Goal: Task Accomplishment & Management: Manage account settings

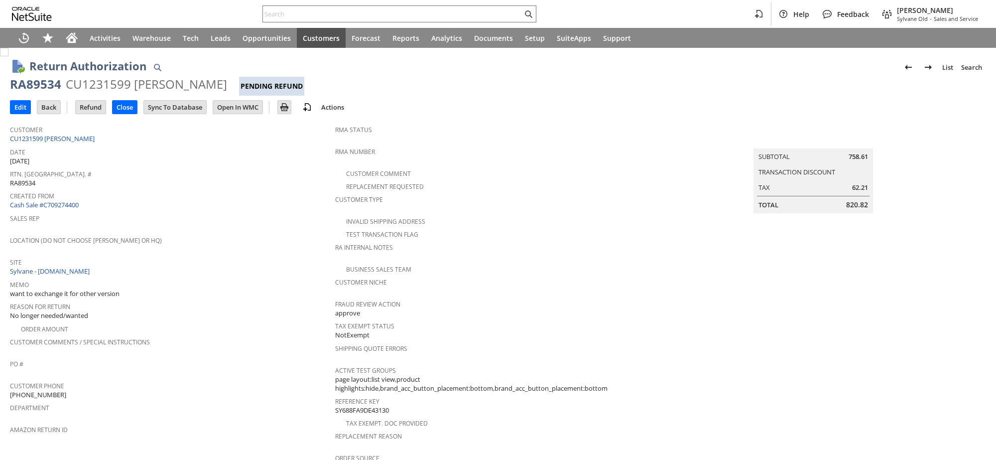
scroll to position [371, 0]
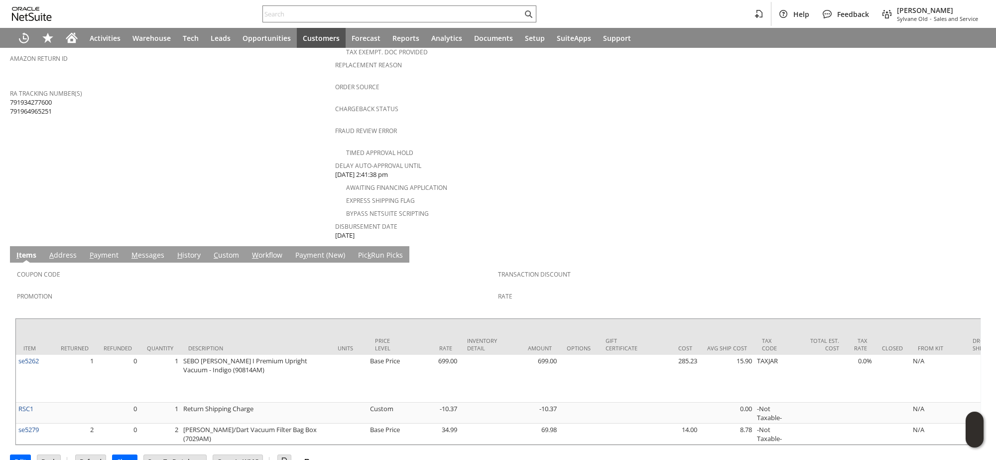
click at [252, 250] on span "W" at bounding box center [255, 254] width 6 height 9
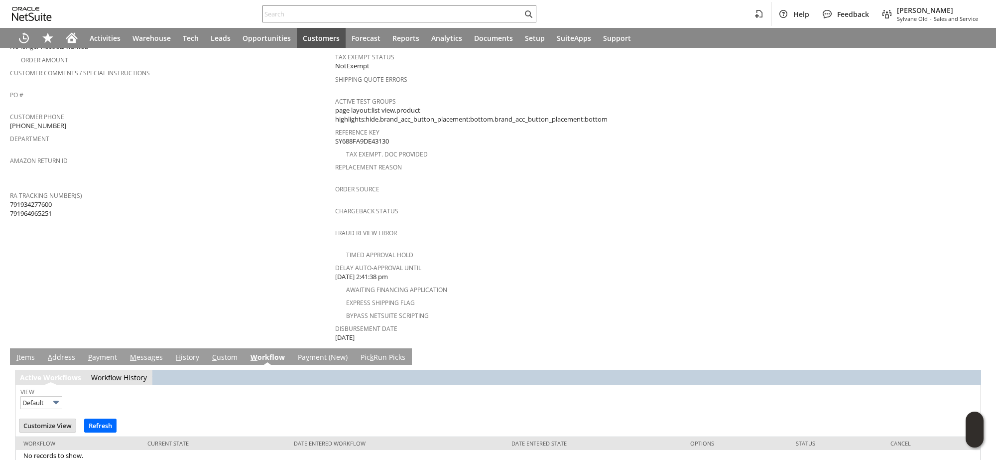
scroll to position [282, 0]
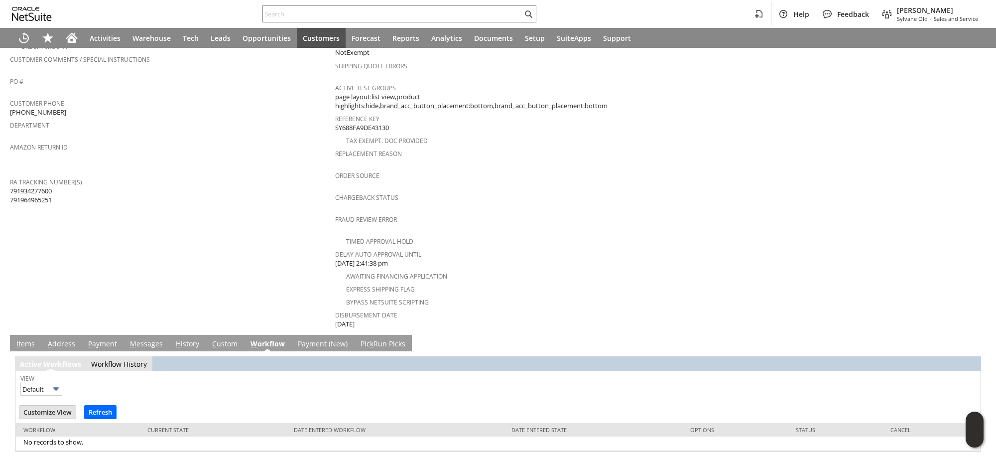
click at [178, 339] on link "H istory" at bounding box center [187, 344] width 28 height 11
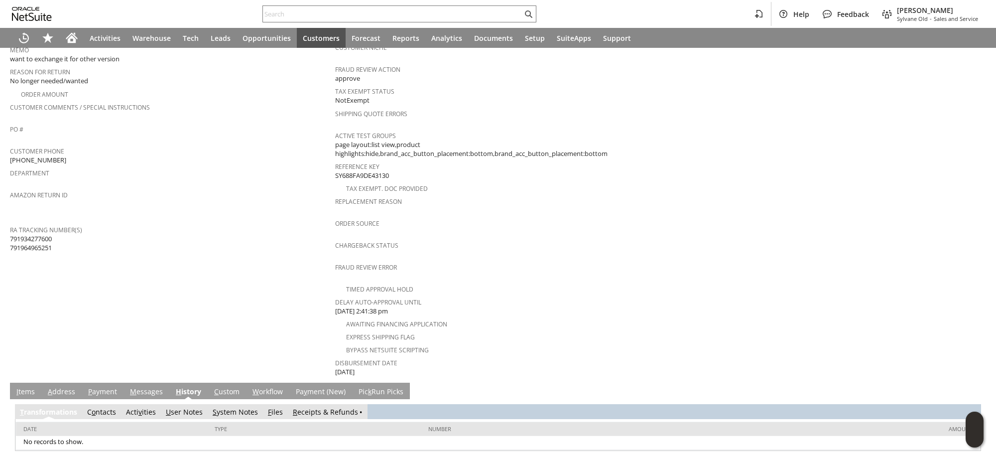
scroll to position [0, 0]
click at [237, 407] on link "S ystem Notes" at bounding box center [235, 411] width 45 height 9
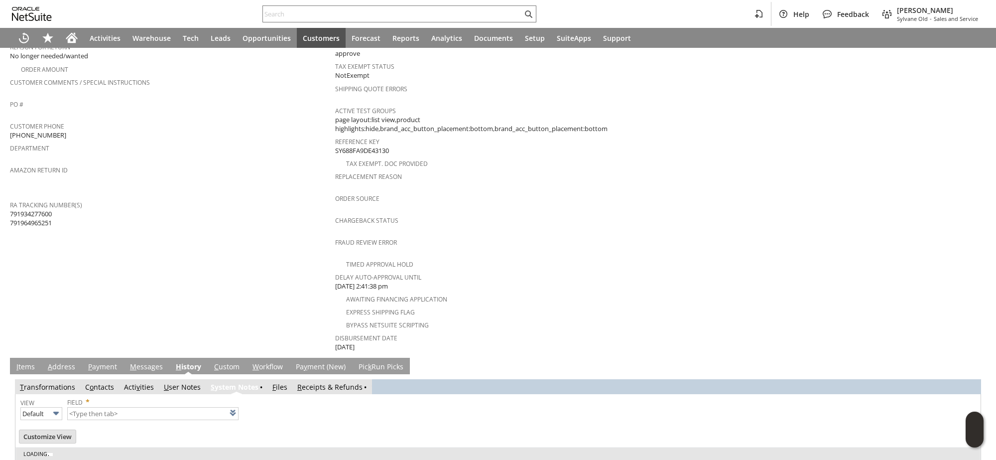
scroll to position [269, 0]
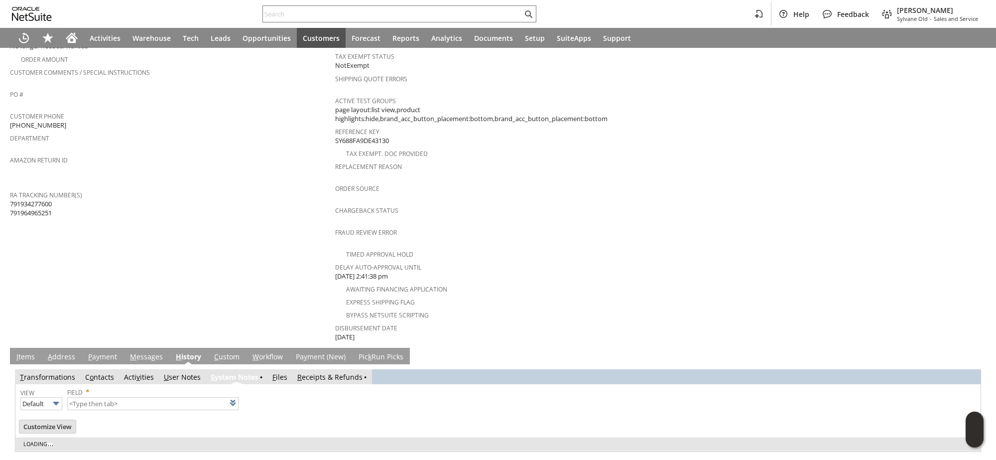
type input "1 to 25 of 87"
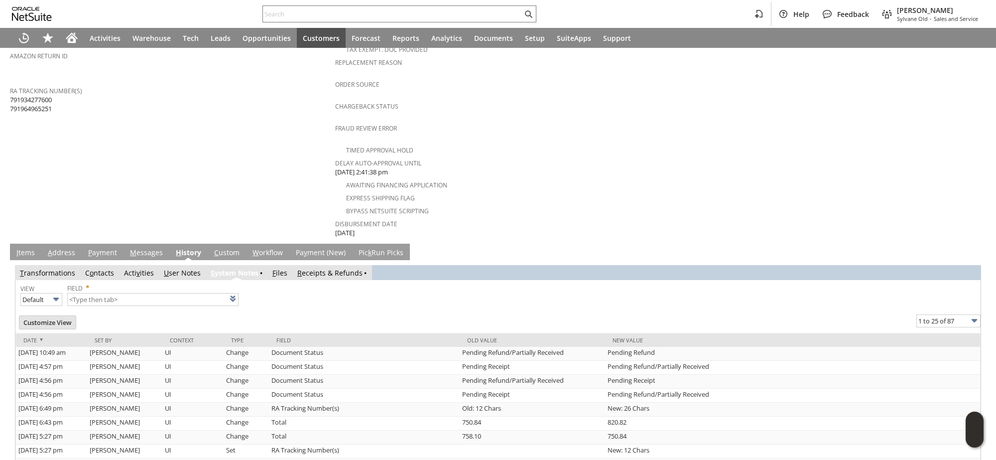
scroll to position [436, 0]
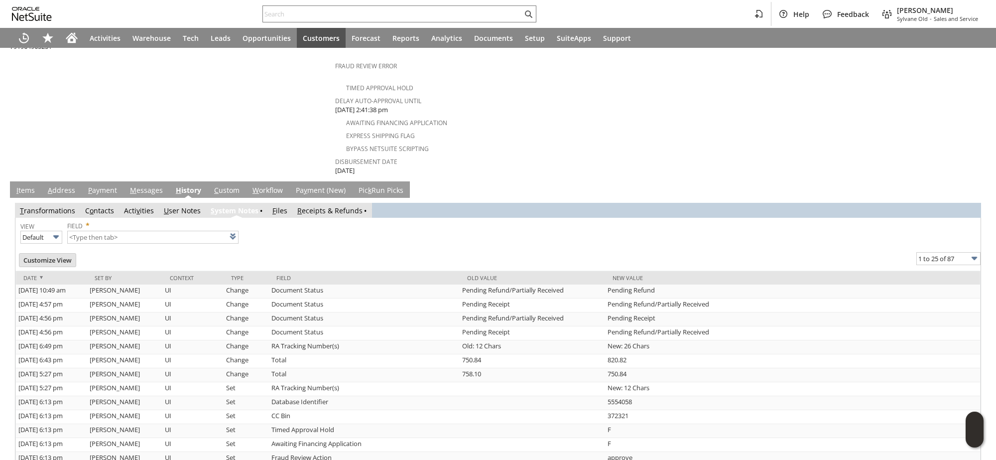
click at [28, 185] on link "I tems" at bounding box center [25, 190] width 23 height 11
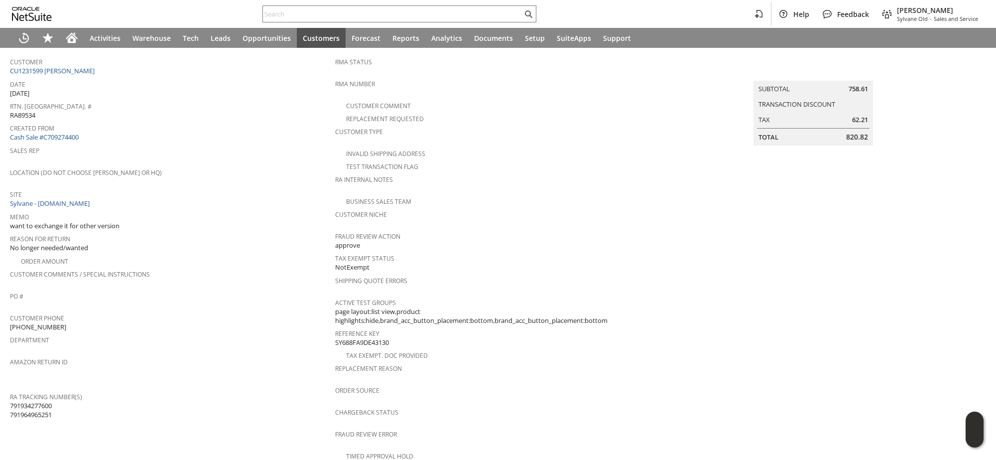
scroll to position [0, 0]
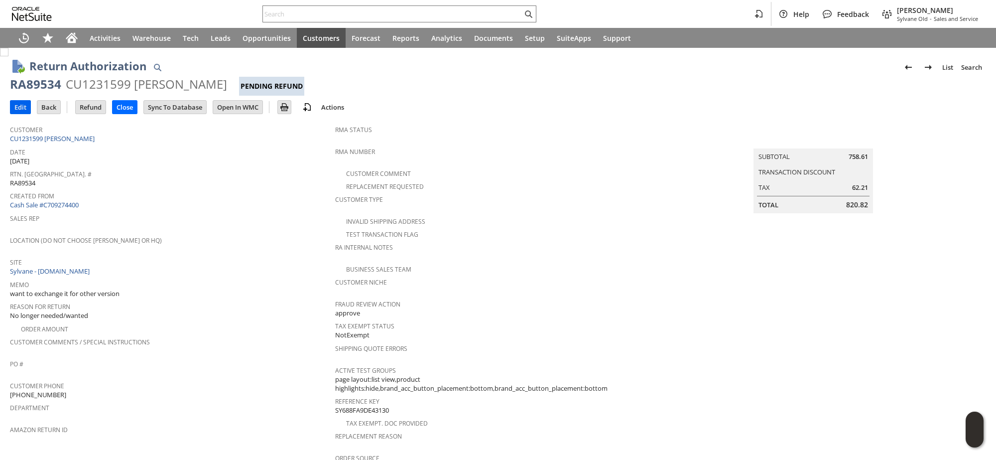
click at [13, 106] on input "Edit" at bounding box center [20, 107] width 20 height 13
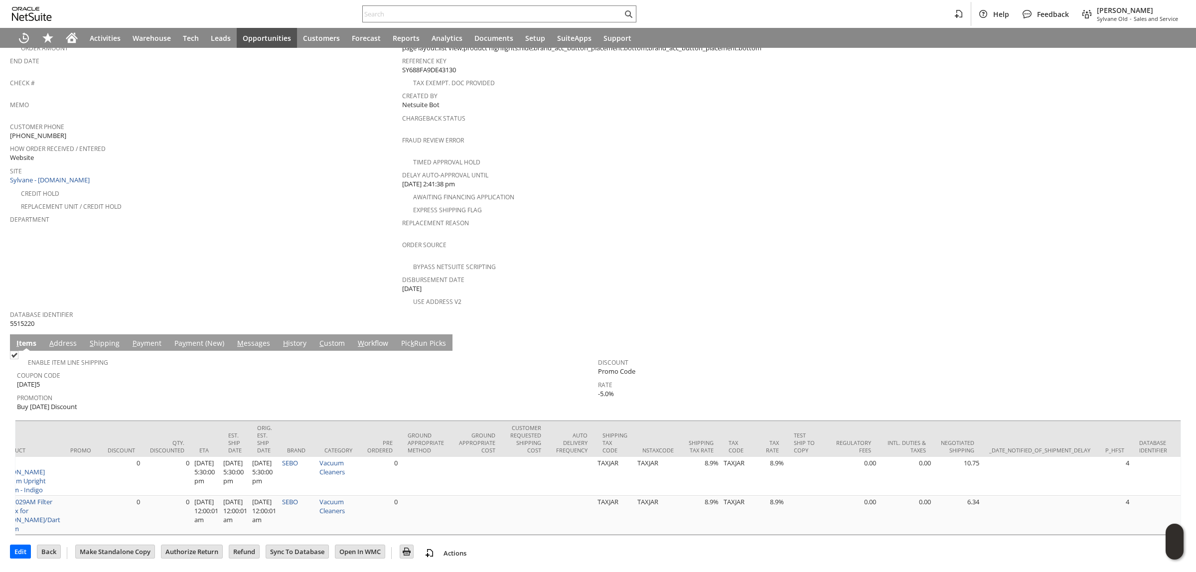
scroll to position [0, 1722]
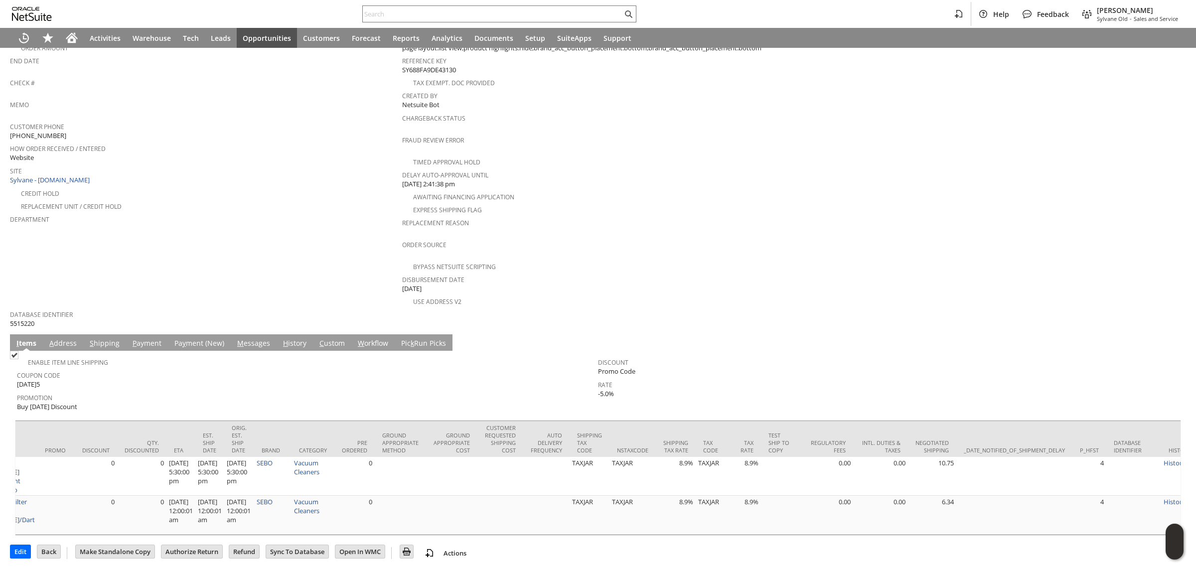
click at [605, 389] on span "-5.0%" at bounding box center [606, 393] width 16 height 9
copy table "Enable Item Line Shipping Coupon Code TODAY5 Promotion Buy Today Discount Disco…"
click at [31, 380] on span "TODAY5" at bounding box center [28, 384] width 23 height 9
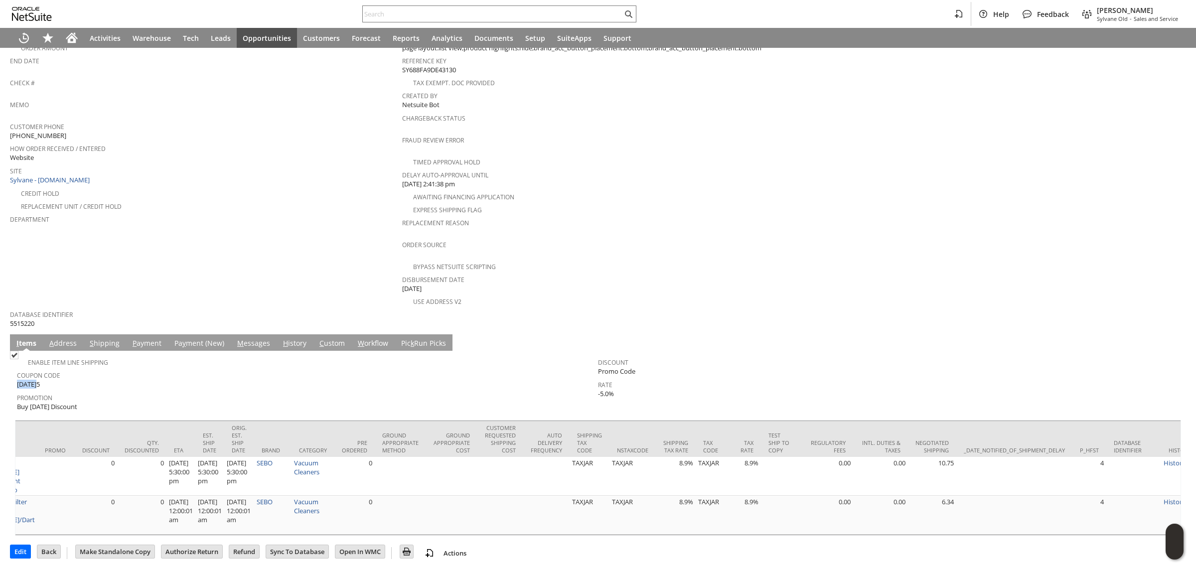
click at [31, 380] on span "TODAY5" at bounding box center [28, 384] width 23 height 9
copy tbody "TODAY5"
click at [601, 389] on span "-5.0%" at bounding box center [606, 393] width 16 height 9
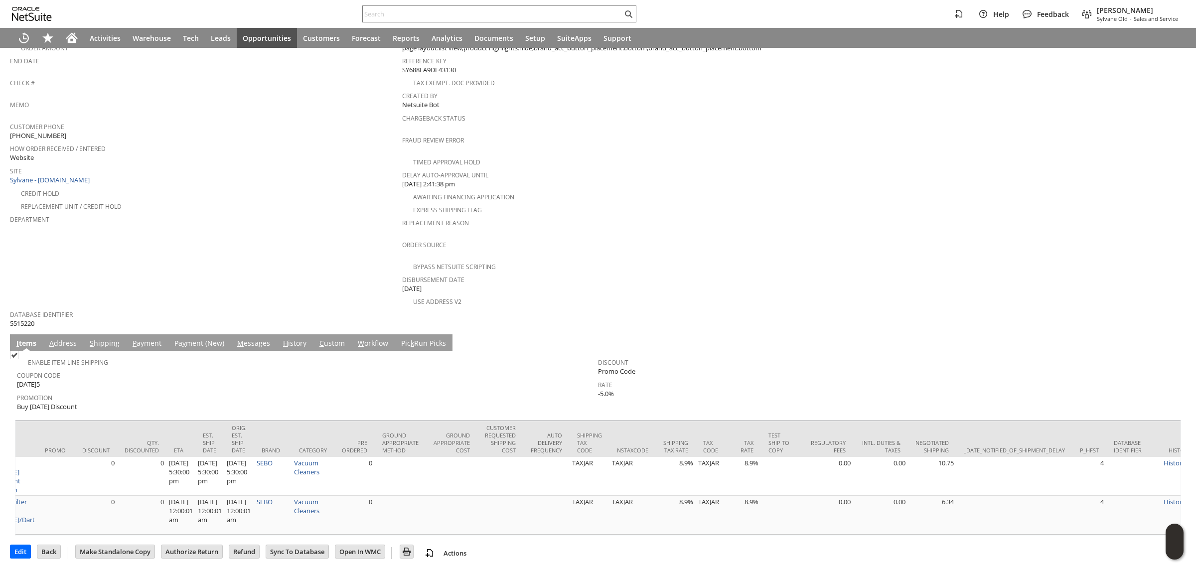
click at [601, 389] on span "-5.0%" at bounding box center [606, 393] width 16 height 9
copy table "Enable Item Line Shipping Coupon Code TODAY5 Promotion Buy Today Discount Disco…"
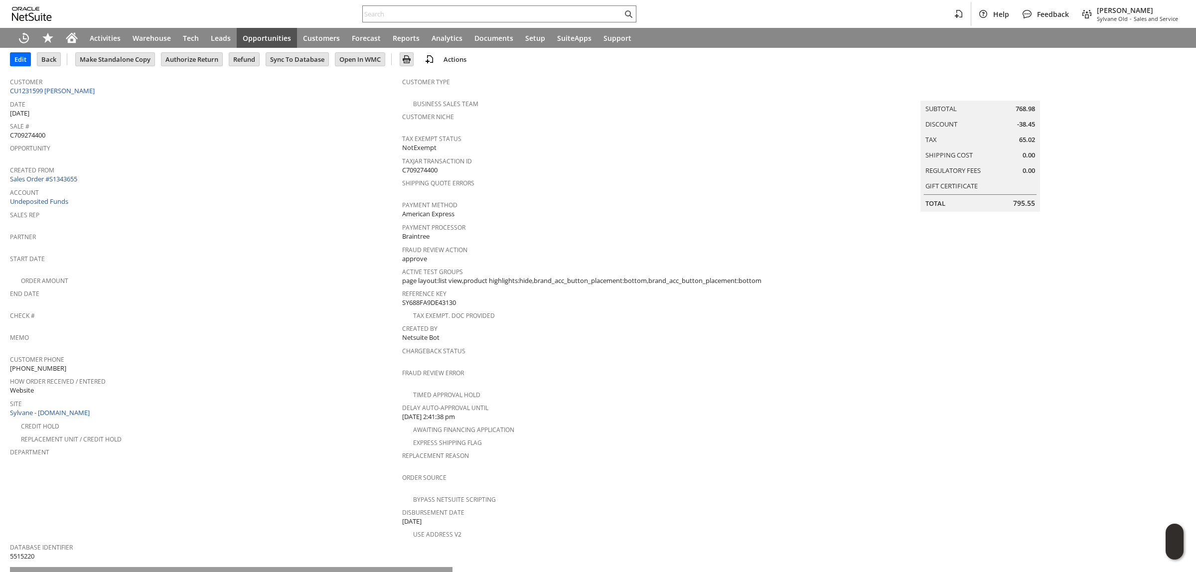
scroll to position [0, 0]
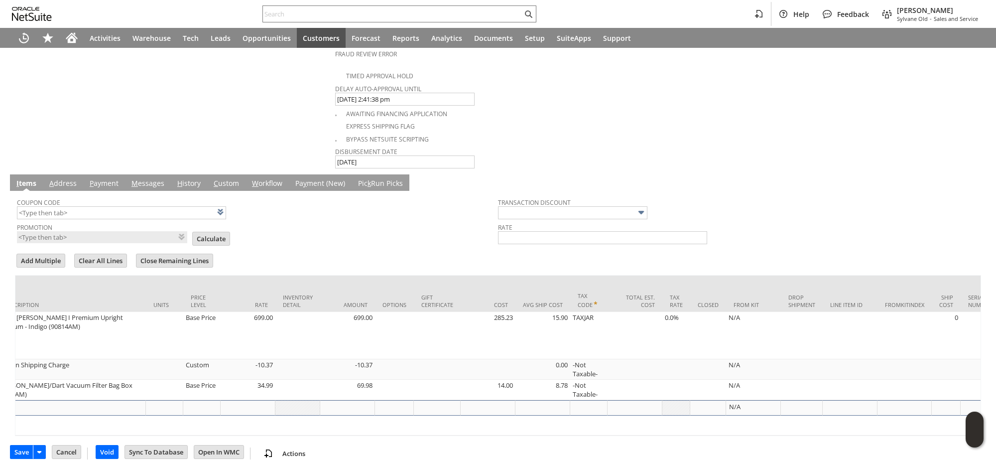
scroll to position [0, 293]
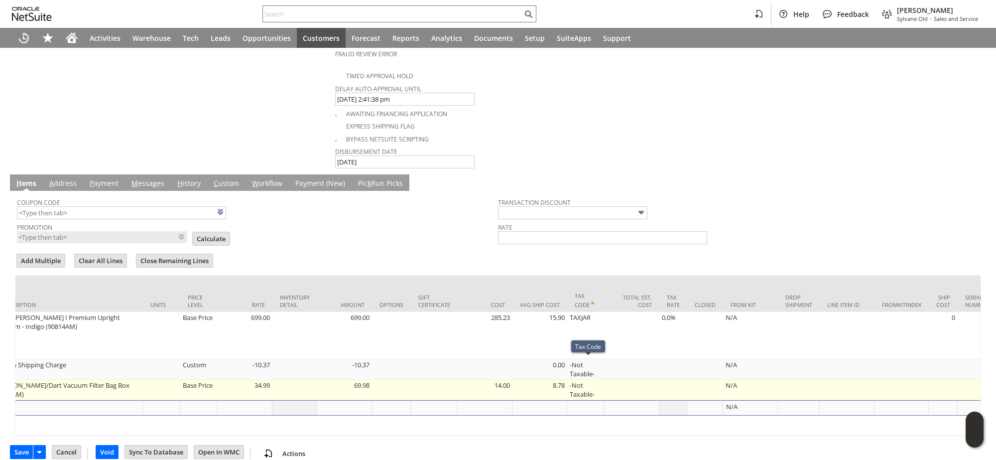
click at [584, 380] on td "-Not Taxable-" at bounding box center [585, 390] width 37 height 20
type input "-Not Taxable-"
type input "OK"
type input "Make Copy"
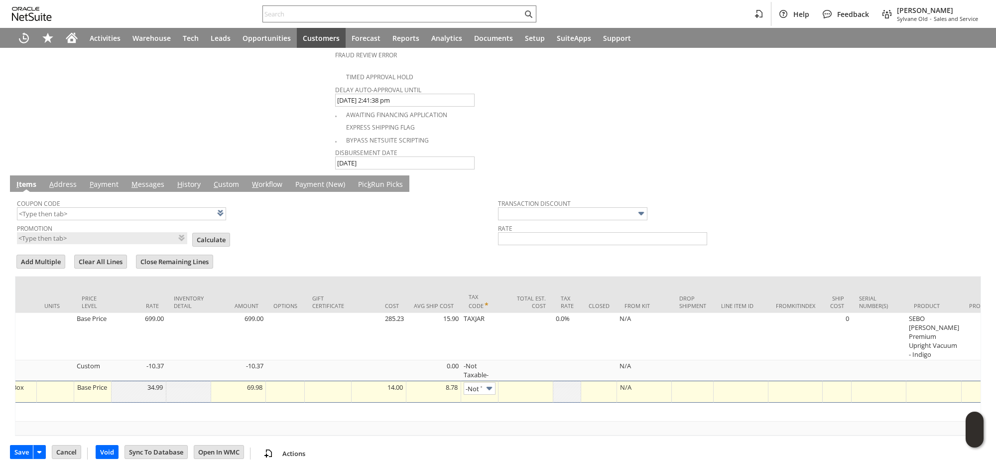
scroll to position [0, 24]
type input "TAXJAR"
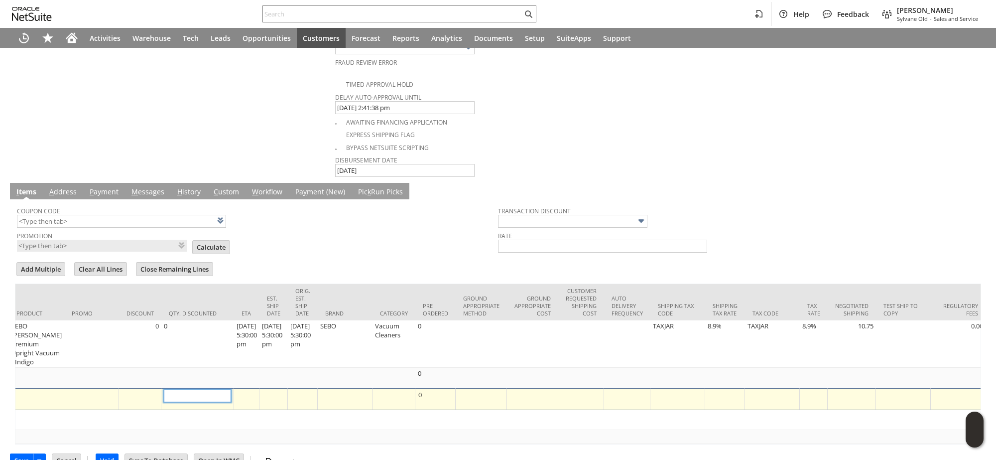
scroll to position [0, 1273]
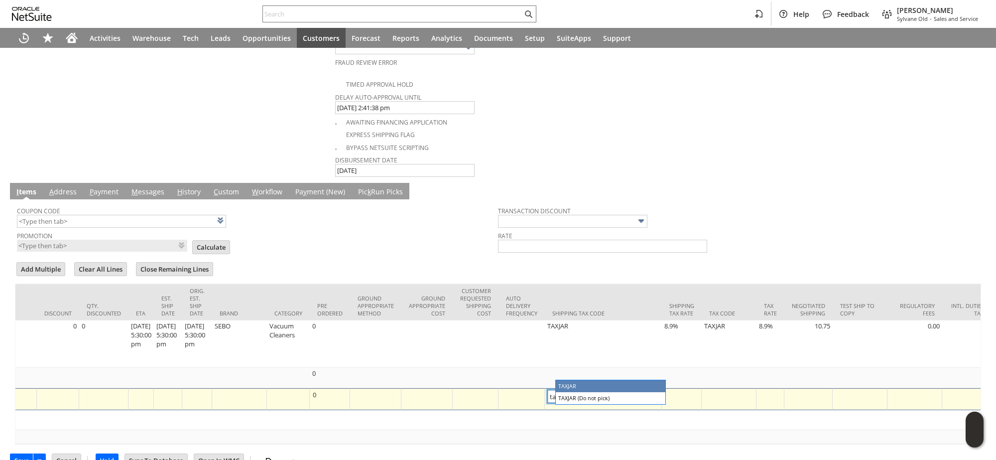
type input "TAXJAR"
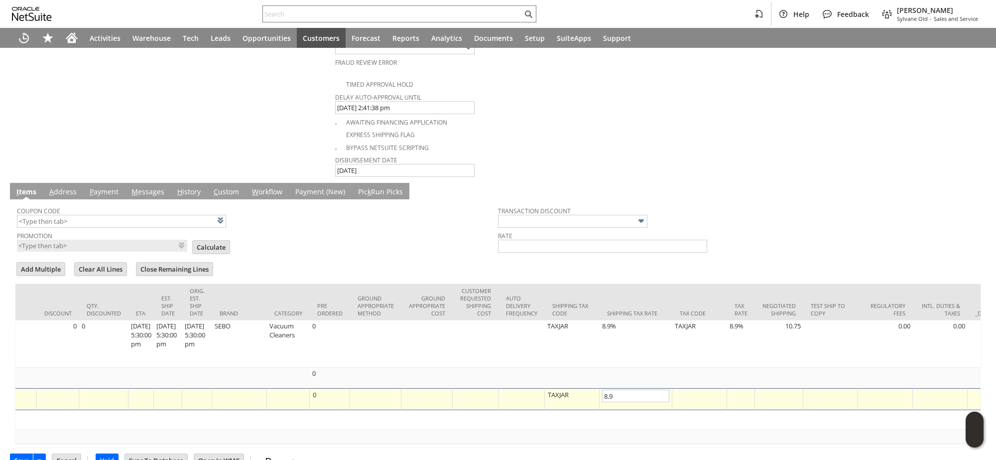
type input "8.9%"
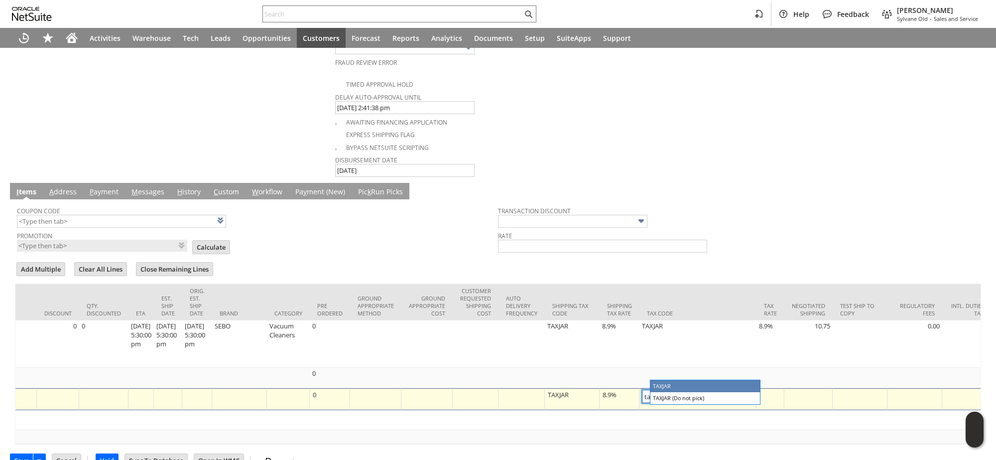
type input "TAXJAR"
type input "8.9%"
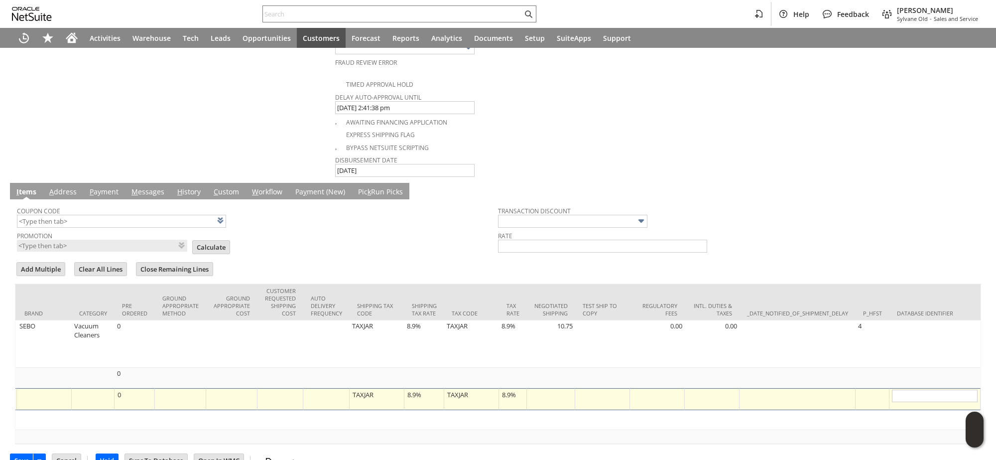
scroll to position [0, 0]
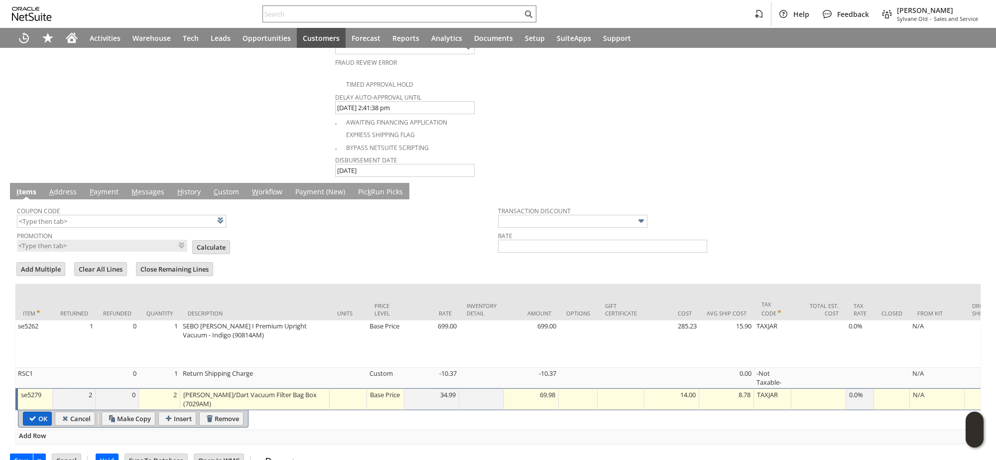
click at [33, 412] on input "OK" at bounding box center [37, 418] width 28 height 13
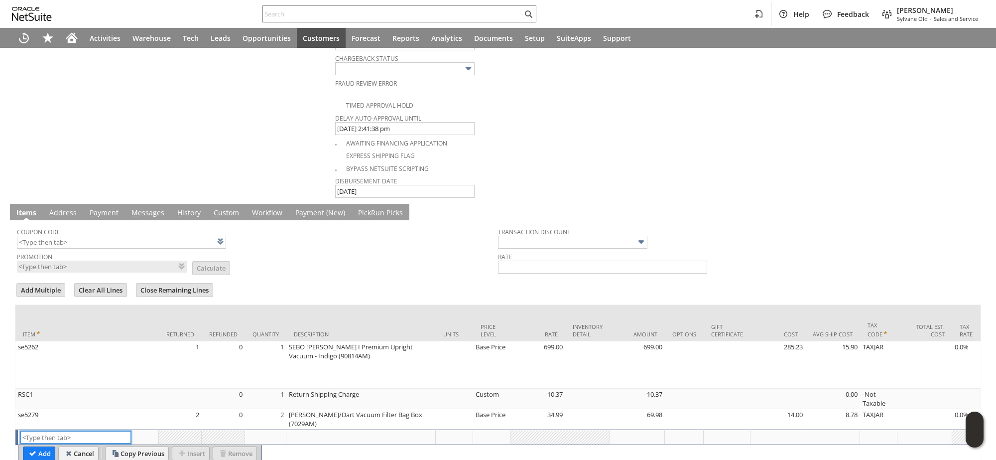
scroll to position [564, 0]
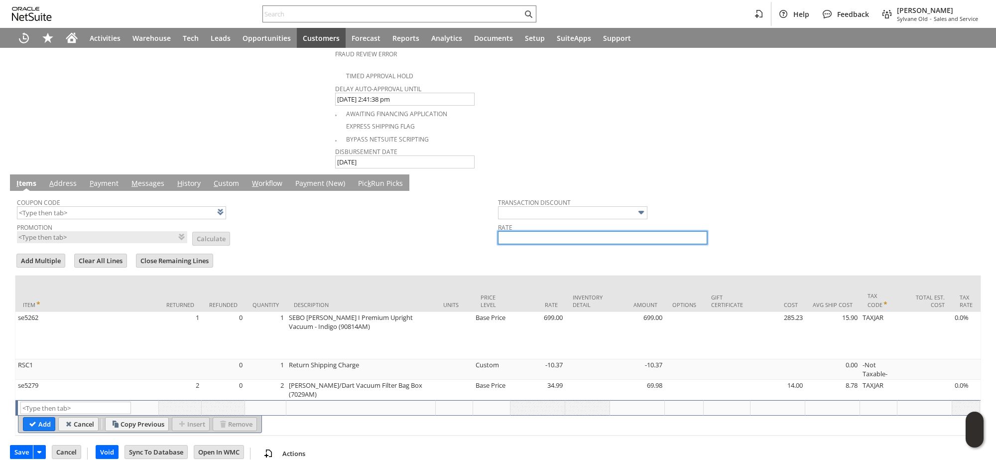
click at [526, 231] on input "text" at bounding box center [602, 237] width 209 height 13
click at [509, 231] on input "text" at bounding box center [602, 237] width 209 height 13
paste input "-5.0%"
type input "-5.0%"
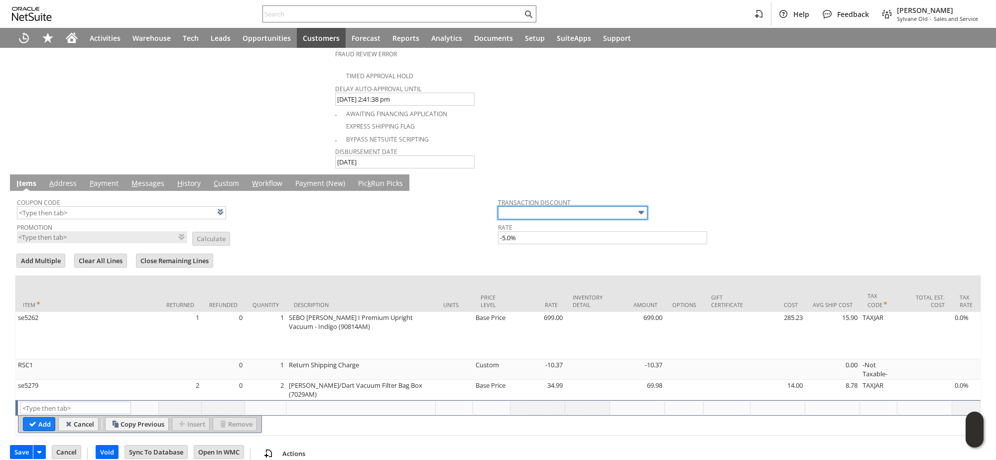
click at [529, 206] on input "text" at bounding box center [572, 212] width 149 height 13
type input "Promo Code"
type input "0.00"
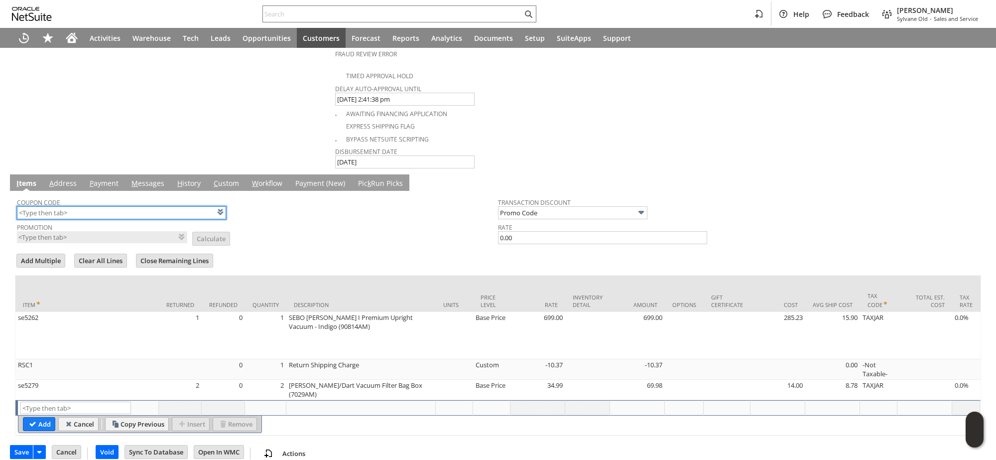
click at [75, 206] on input "text" at bounding box center [121, 212] width 209 height 13
paste input "TODAY5"
type input "TODAY5"
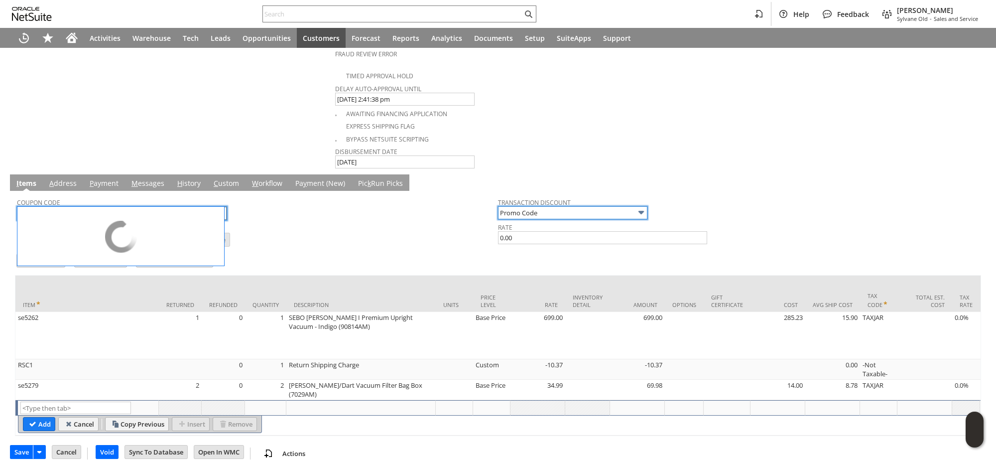
type input "Buy Today Discount"
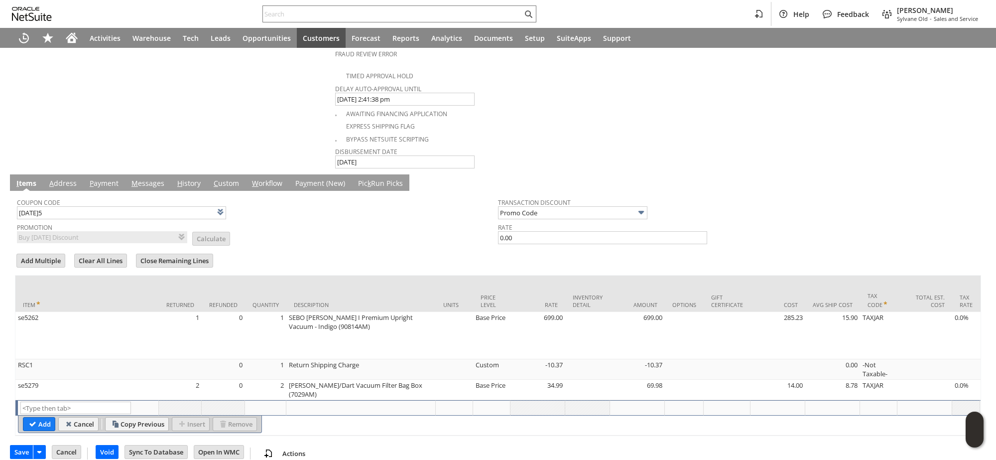
click at [282, 231] on td "Promotion Buy Today Discount List Calculate" at bounding box center [257, 232] width 481 height 24
click at [511, 231] on input "0.00" at bounding box center [602, 237] width 209 height 13
paste input "-5.0%"
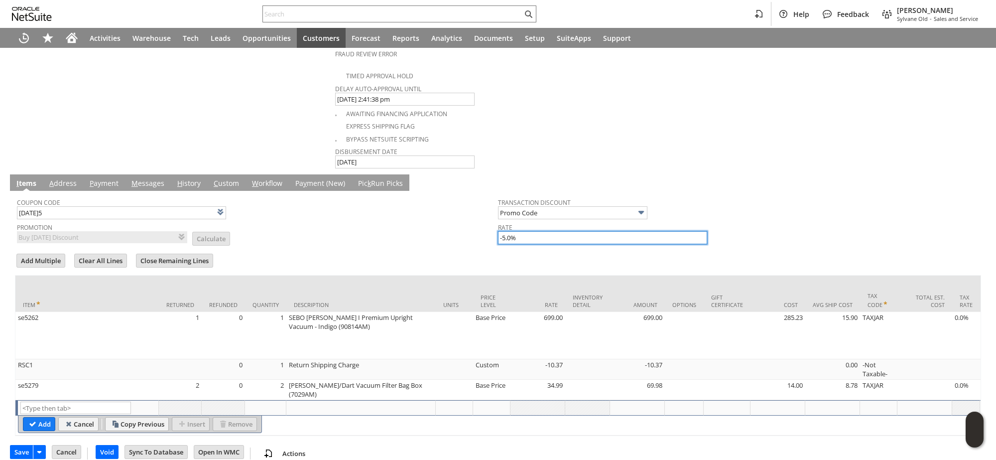
type input "-5.0%"
click at [422, 227] on td "Promotion Buy Today Discount List Calculate" at bounding box center [257, 232] width 481 height 24
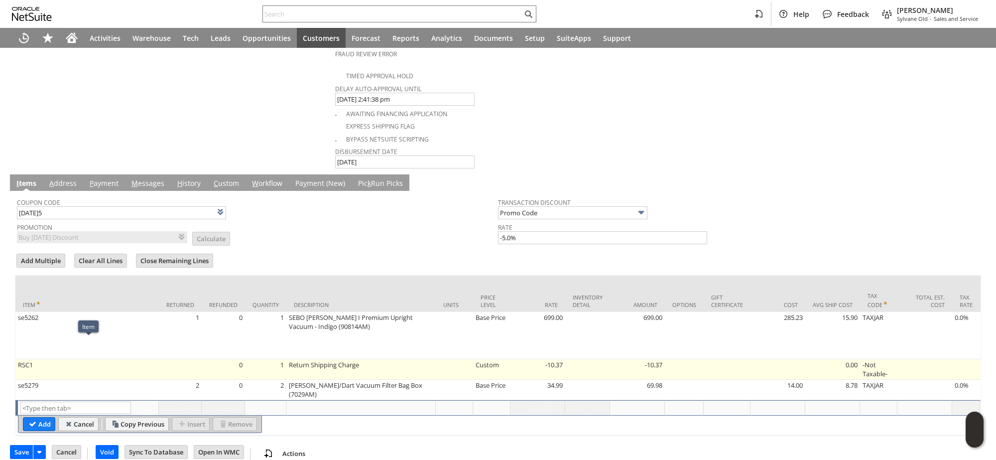
click at [66, 359] on td "RSC1" at bounding box center [86, 369] width 143 height 20
type input "RSC1"
type input "OK"
type input "Make Copy"
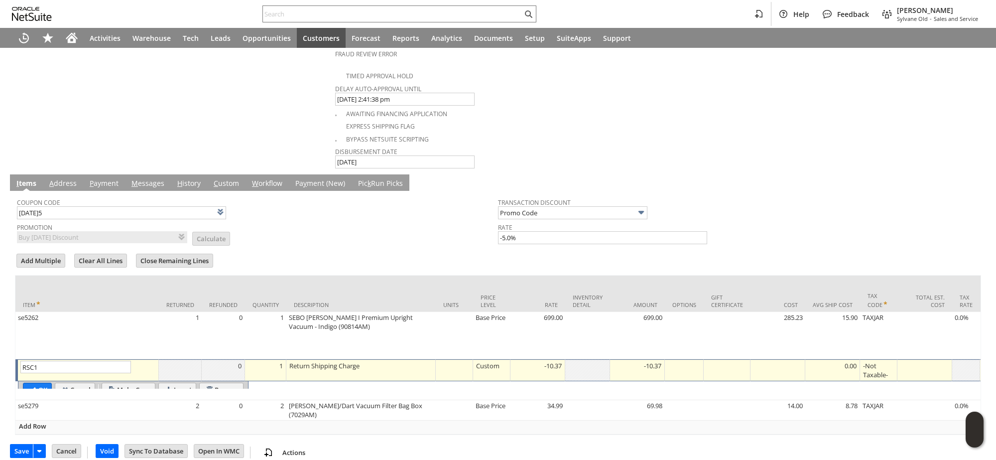
scroll to position [563, 0]
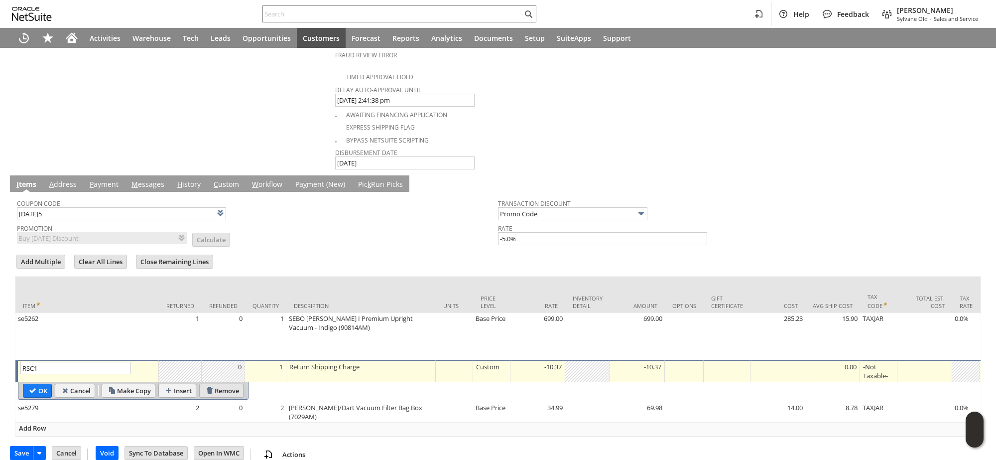
click at [221, 384] on input "Remove" at bounding box center [221, 390] width 43 height 13
type input "se5279"
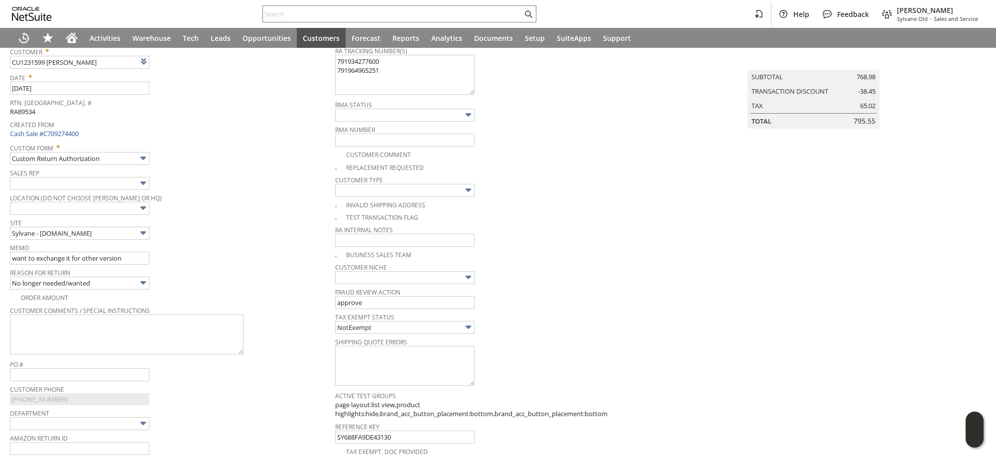
scroll to position [45, 0]
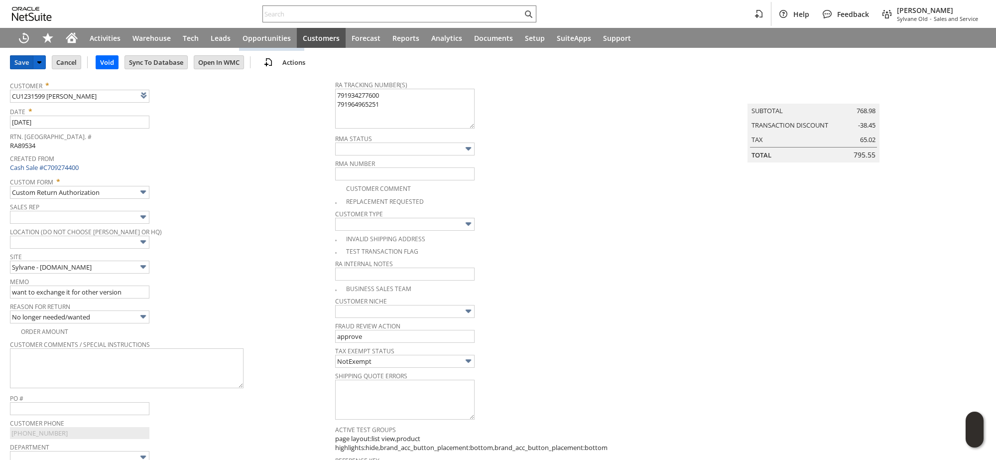
click at [27, 64] on input "Save" at bounding box center [21, 62] width 22 height 13
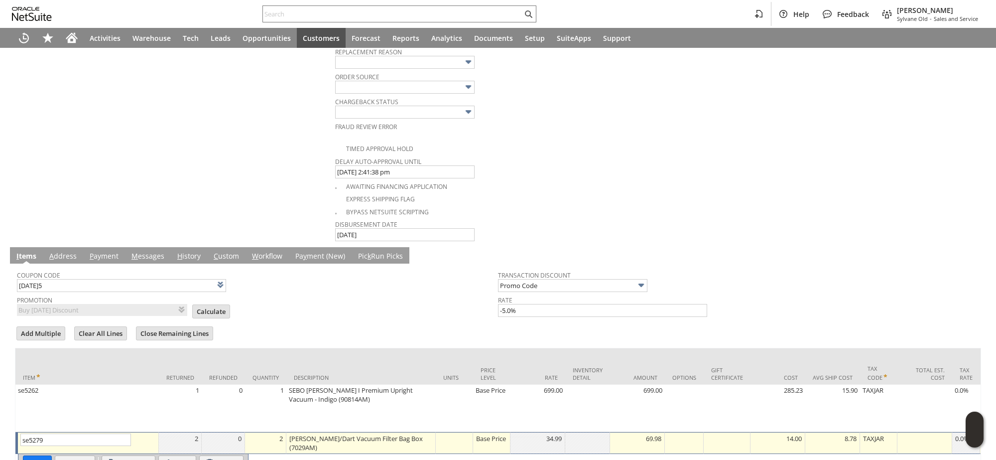
scroll to position [543, 0]
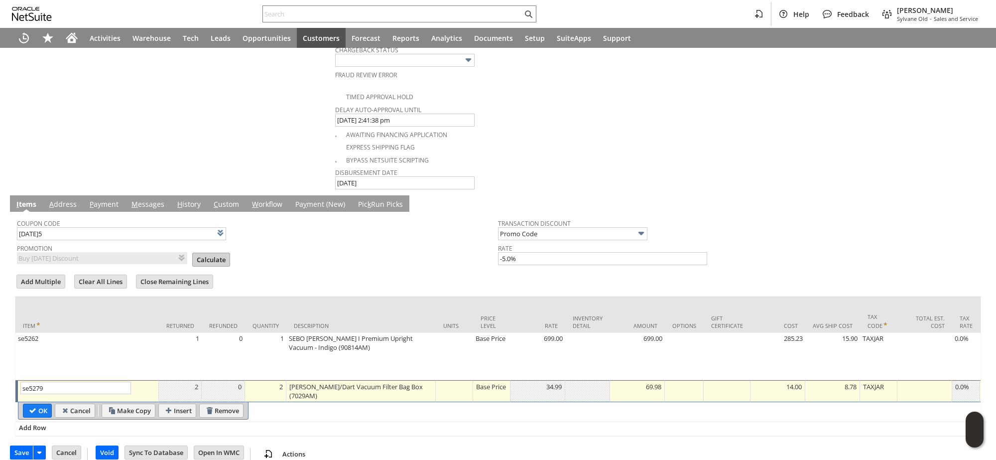
click at [202, 253] on input "Calculate" at bounding box center [211, 259] width 37 height 13
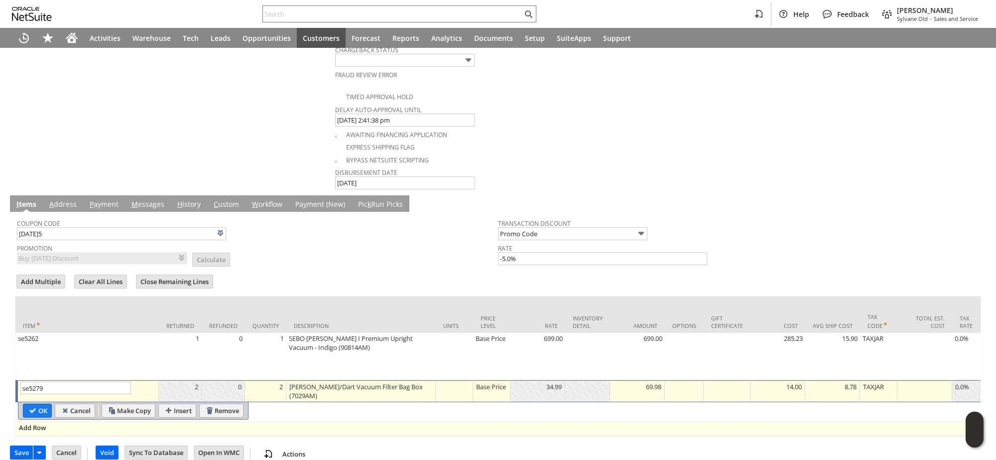
click at [30, 423] on span "Add Row" at bounding box center [32, 427] width 27 height 9
type input "Add"
type input "Copy Previous"
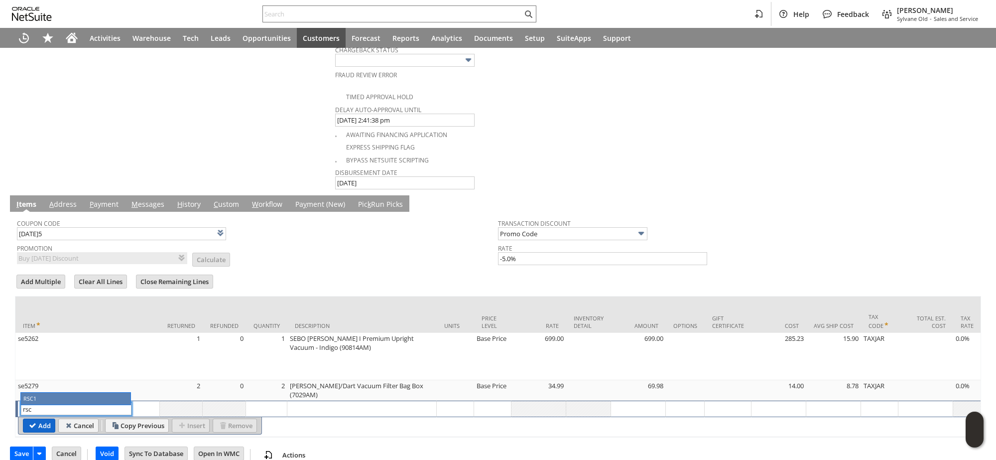
type input "RSC1"
type input "1"
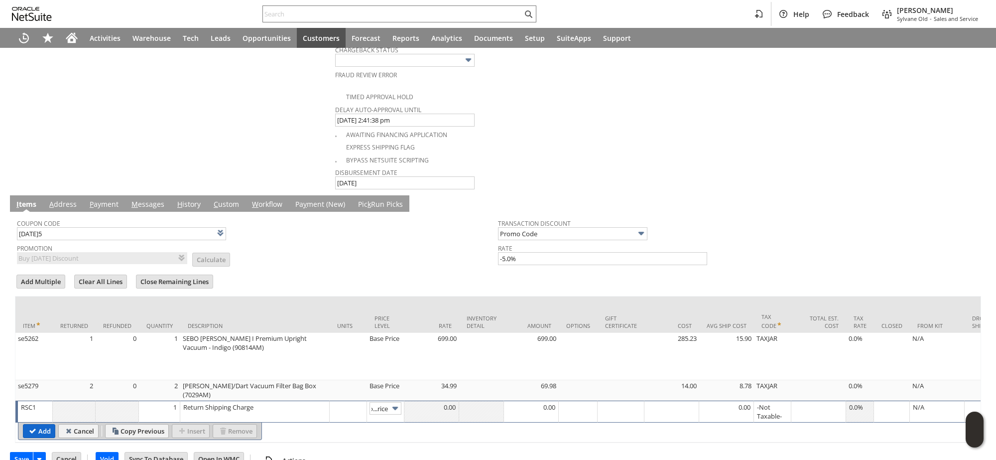
scroll to position [0, 0]
click at [386, 402] on div "Discount Price" at bounding box center [386, 411] width 32 height 19
click at [392, 402] on img at bounding box center [395, 407] width 11 height 11
type input "Custom"
click at [434, 402] on div at bounding box center [431, 407] width 49 height 10
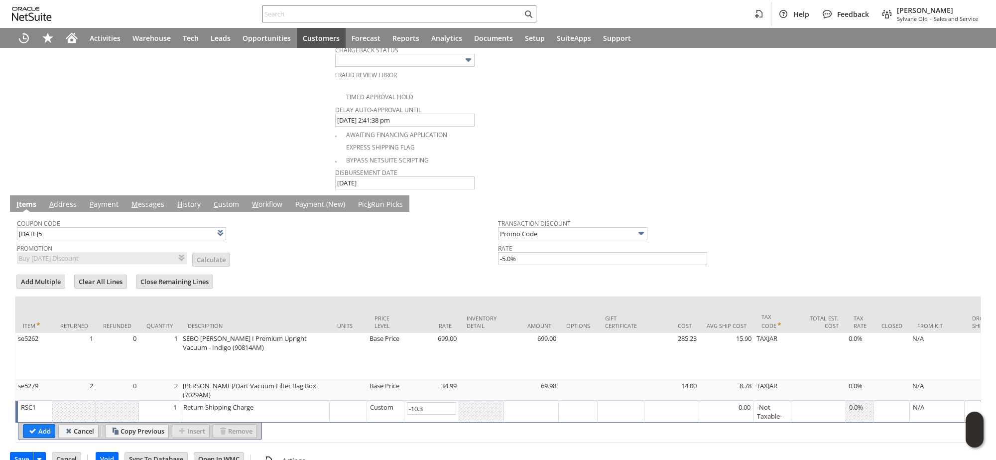
type input "-10.37"
click at [48, 424] on input "Add" at bounding box center [38, 430] width 31 height 13
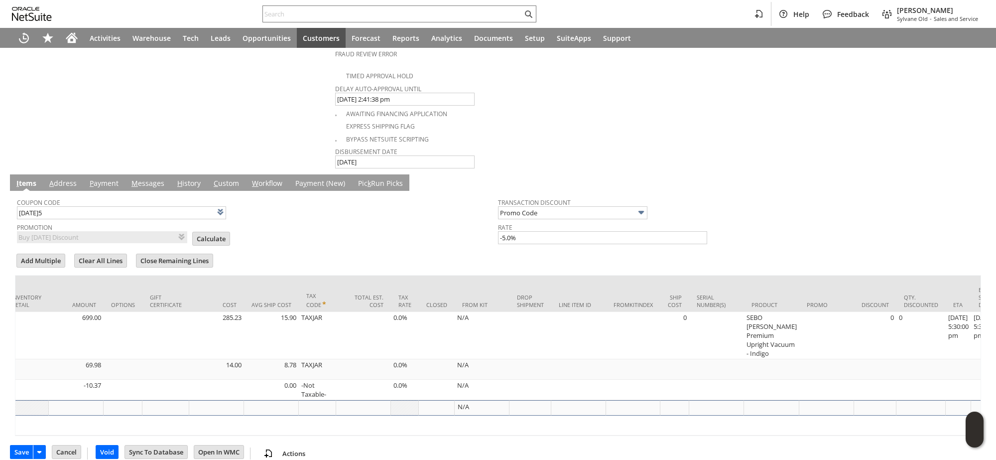
scroll to position [0, 637]
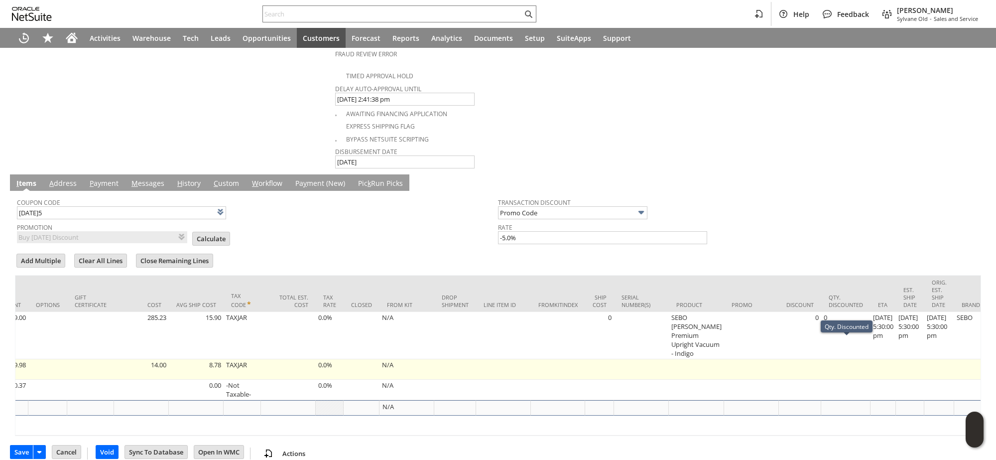
click at [837, 359] on td at bounding box center [845, 369] width 49 height 20
type input "OK"
type input "Make Copy"
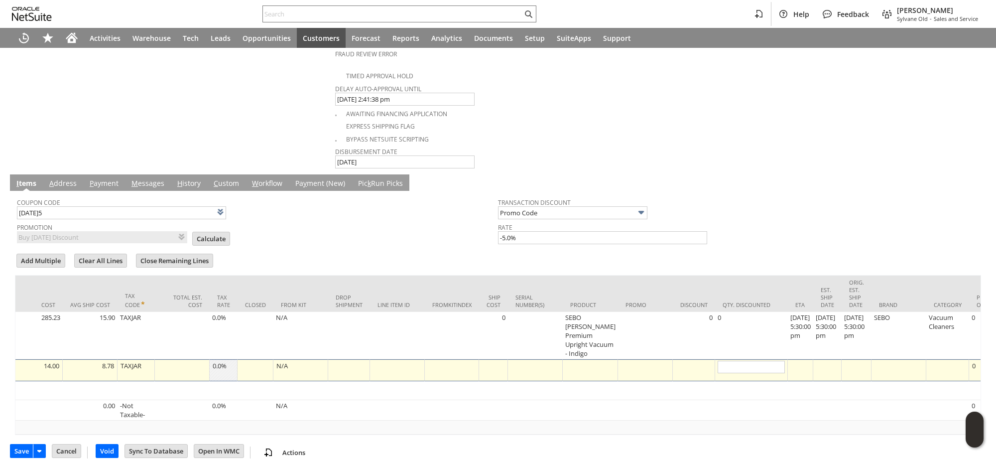
scroll to position [563, 0]
click at [706, 362] on div at bounding box center [693, 367] width 37 height 10
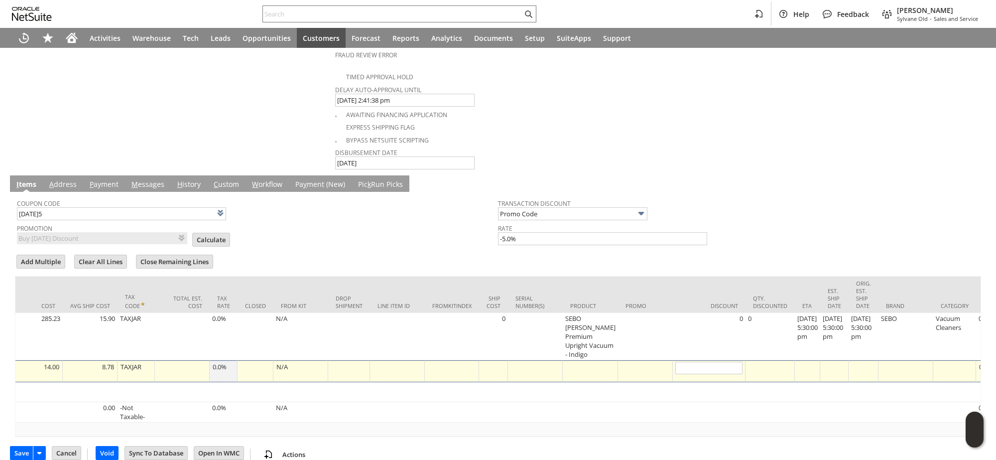
type input "0"
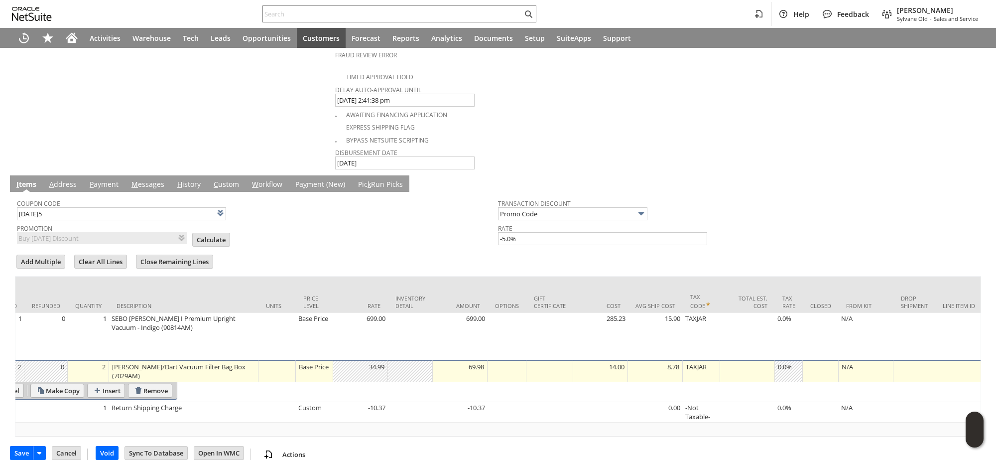
scroll to position [0, 0]
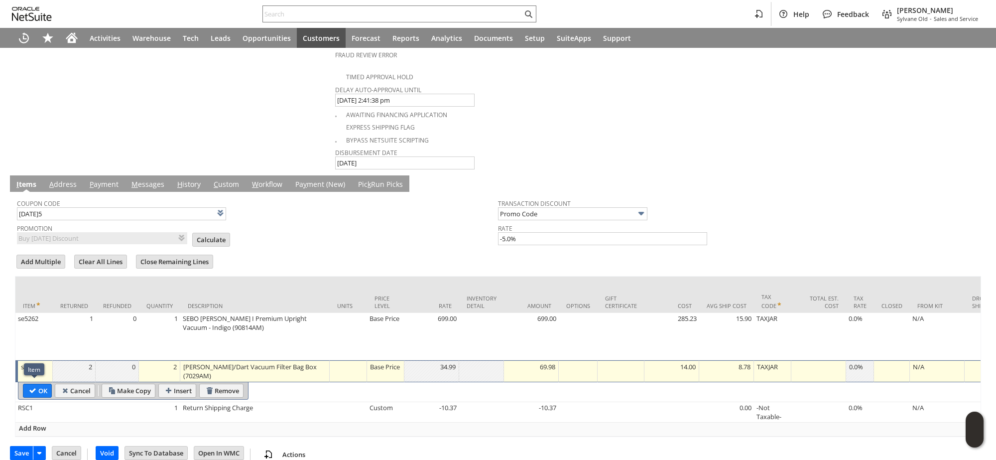
click at [43, 384] on input "OK" at bounding box center [37, 390] width 28 height 13
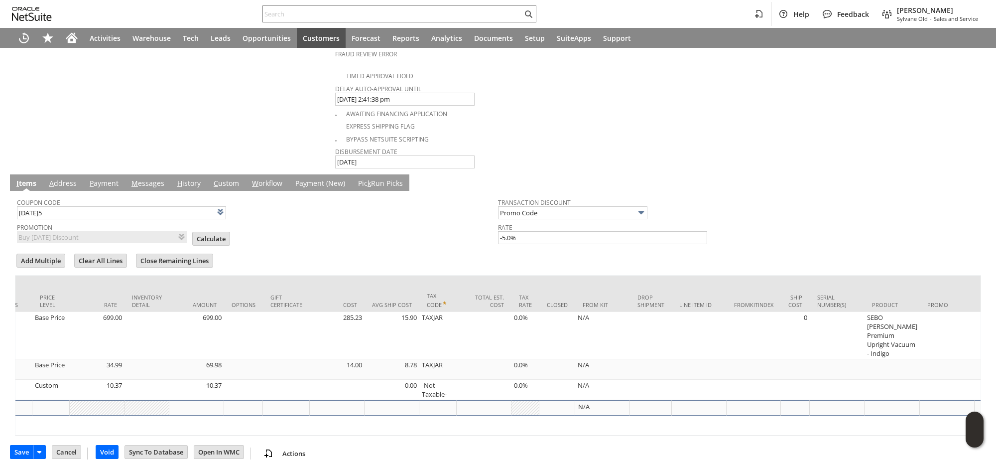
scroll to position [0, 451]
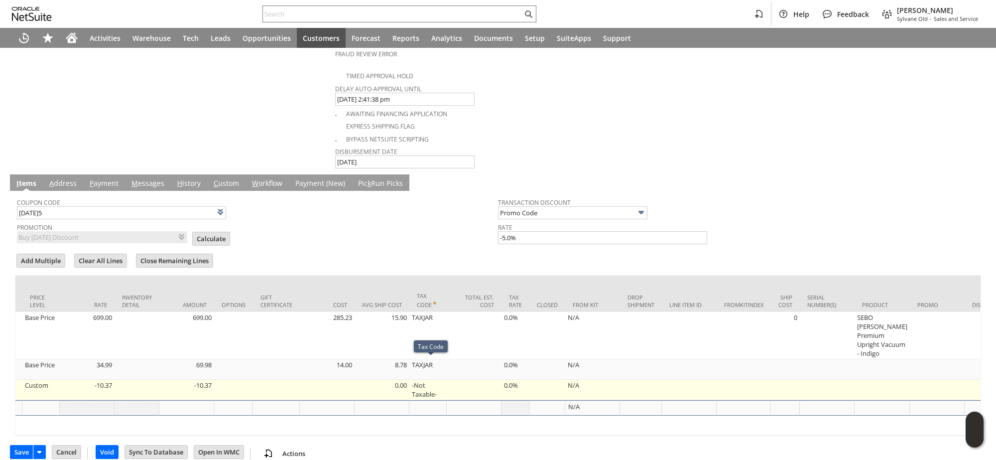
click at [427, 380] on td "-Not Taxable-" at bounding box center [427, 390] width 37 height 20
type input "-Not Taxable-"
type input "OK"
type input "Make Copy"
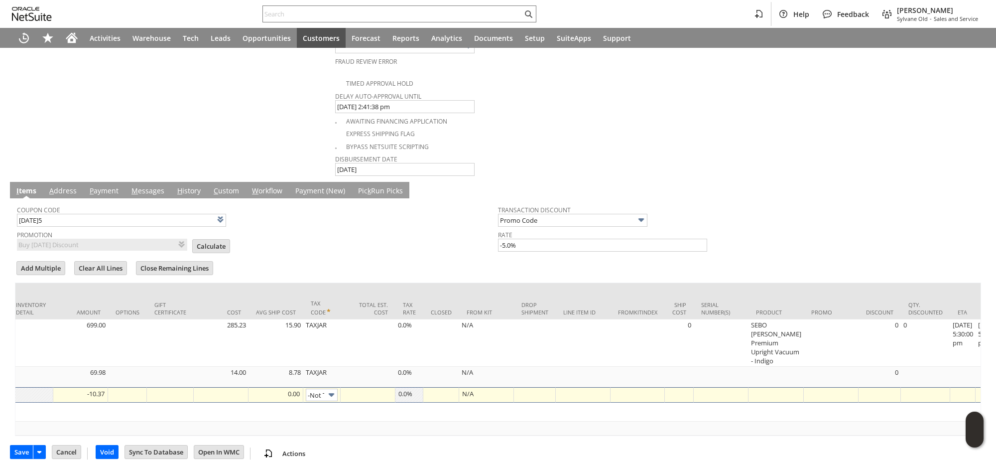
scroll to position [0, 24]
type input "TAXJAR"
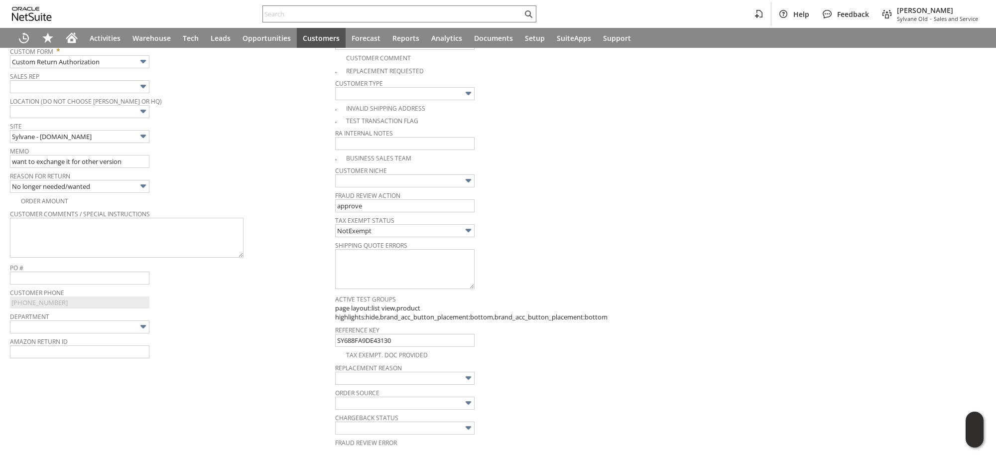
scroll to position [0, 0]
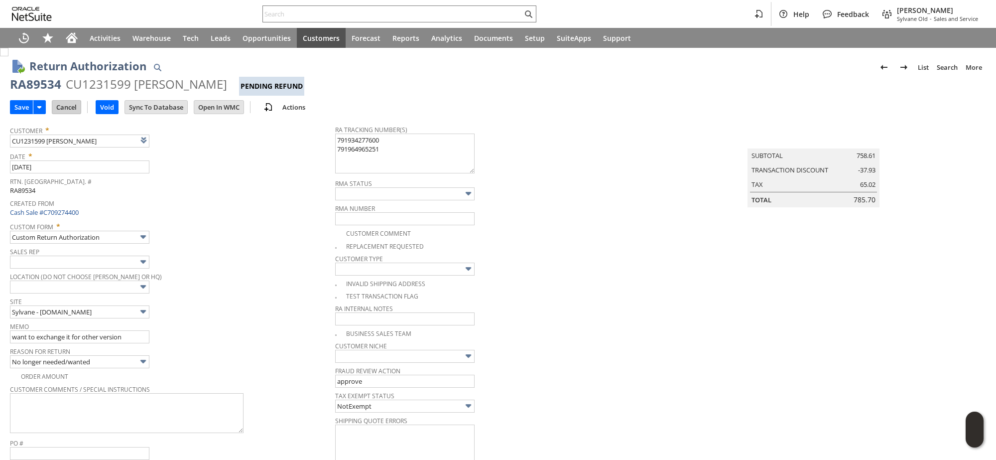
click at [76, 105] on input "Cancel" at bounding box center [66, 107] width 28 height 13
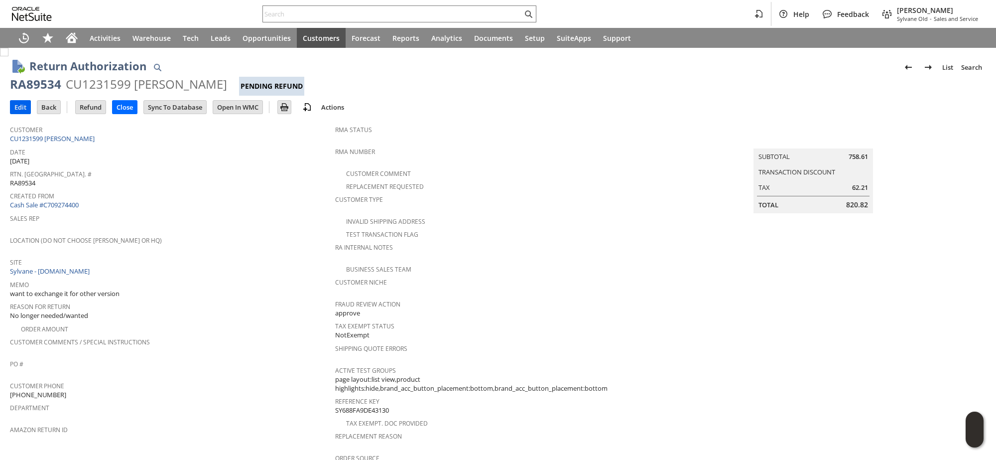
click at [22, 108] on input "Edit" at bounding box center [20, 107] width 20 height 13
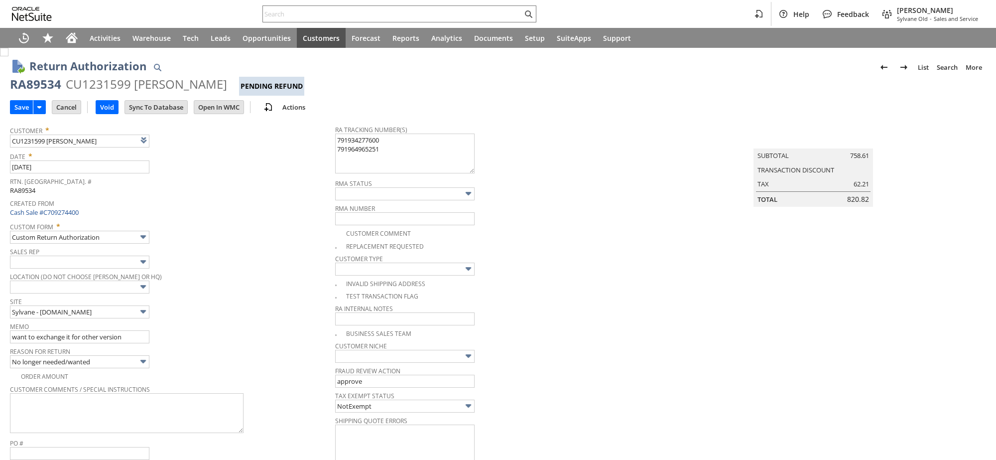
type input "Add"
type input "Copy Previous"
click at [64, 106] on input "Cancel" at bounding box center [66, 107] width 28 height 13
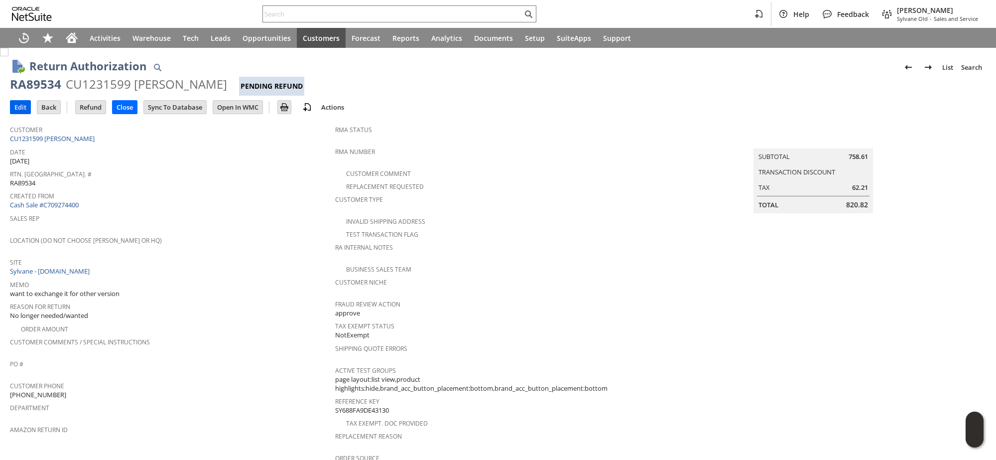
click at [19, 111] on input "Edit" at bounding box center [20, 107] width 20 height 13
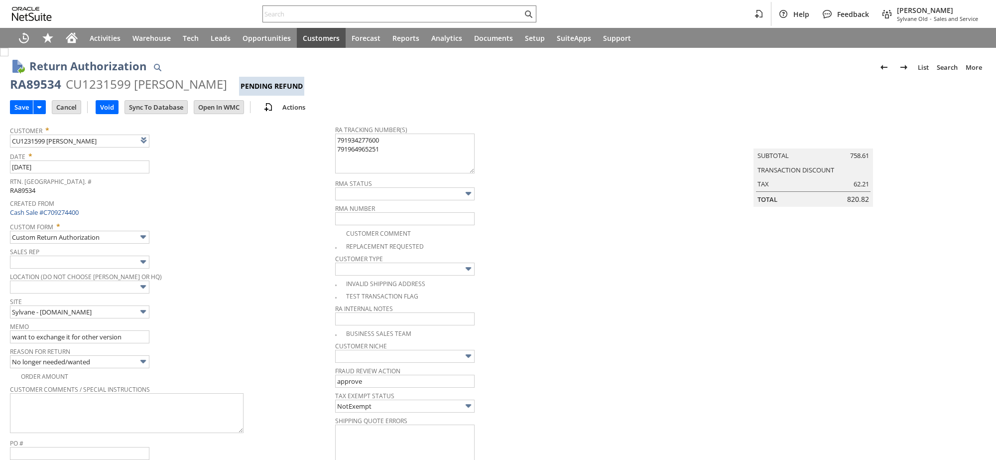
type input "Add"
type input "Copy Previous"
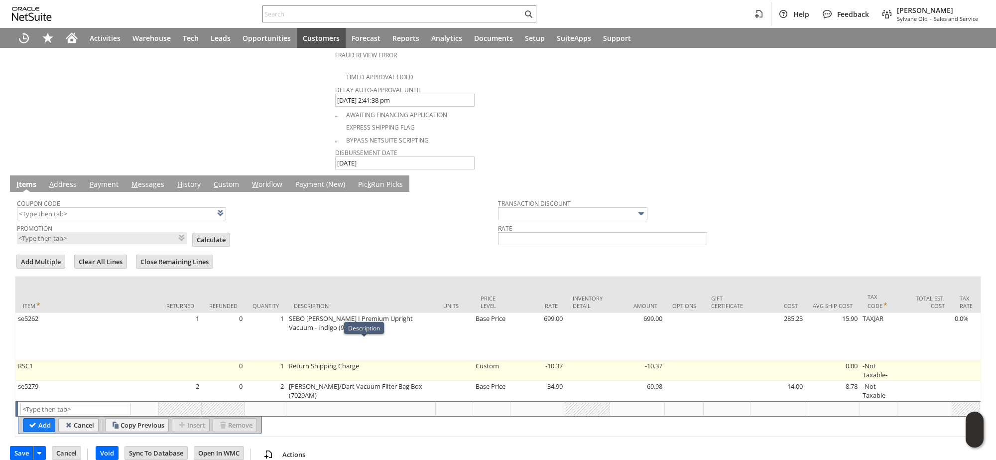
click at [486, 360] on td "Custom" at bounding box center [491, 370] width 37 height 20
type input "Custom"
type input "-10.37"
type input "OK"
type input "Make Copy"
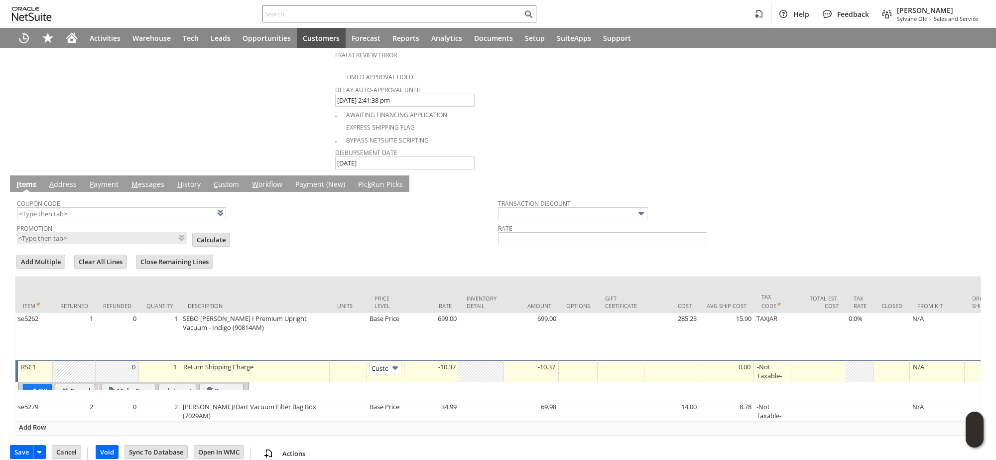
scroll to position [0, 6]
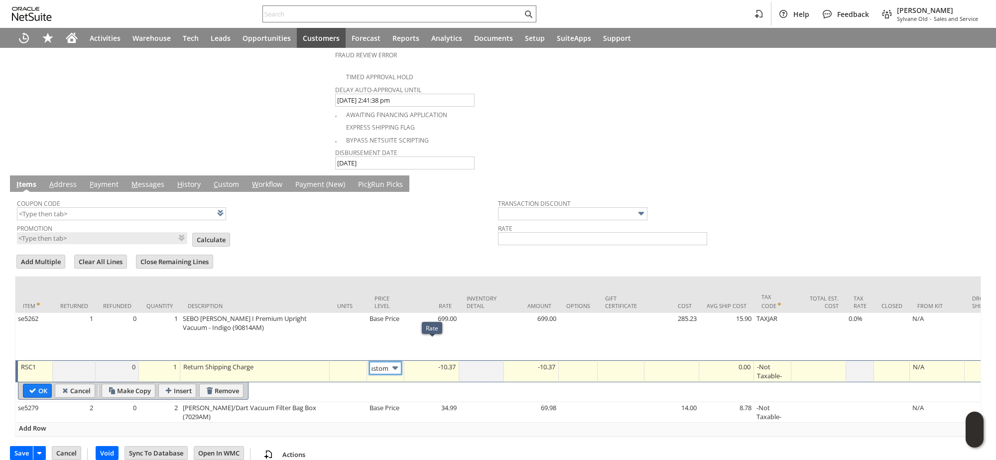
click at [399, 362] on img at bounding box center [395, 367] width 11 height 11
type input "0.00"
type input "Disco...rice"
click at [431, 362] on div "0.00" at bounding box center [431, 367] width 49 height 10
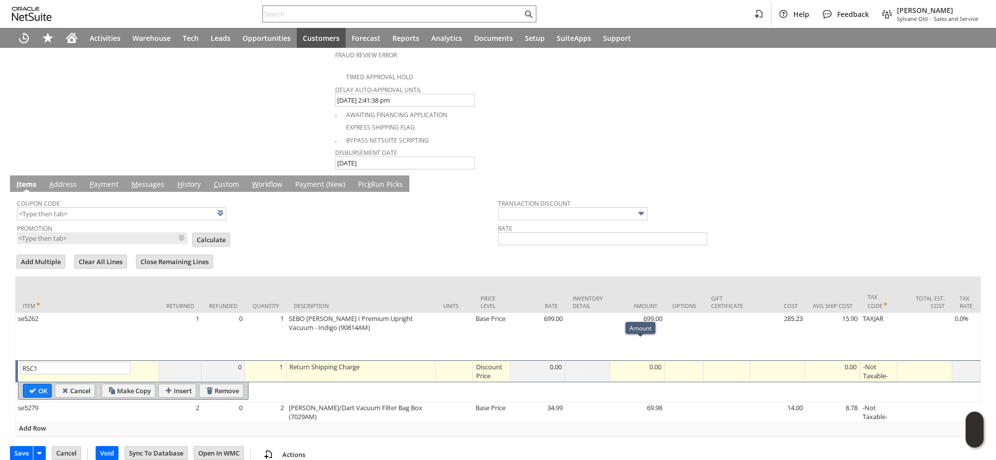
click at [634, 362] on div "0.00" at bounding box center [637, 367] width 49 height 10
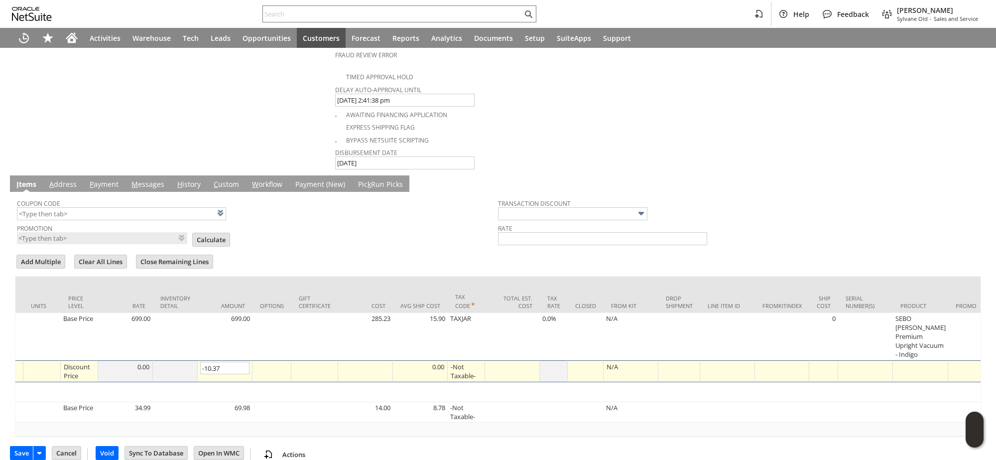
scroll to position [0, 311]
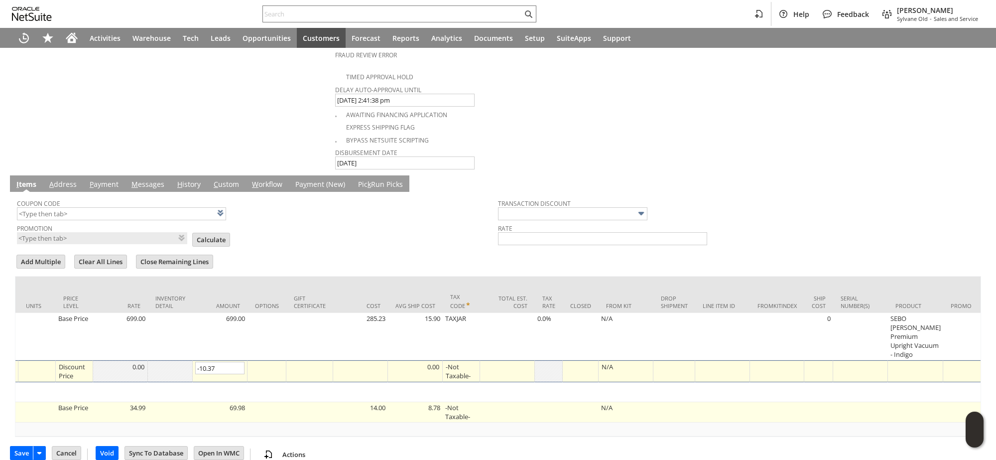
type input "-10.37"
click at [461, 402] on td "-Not Taxable-" at bounding box center [461, 412] width 37 height 20
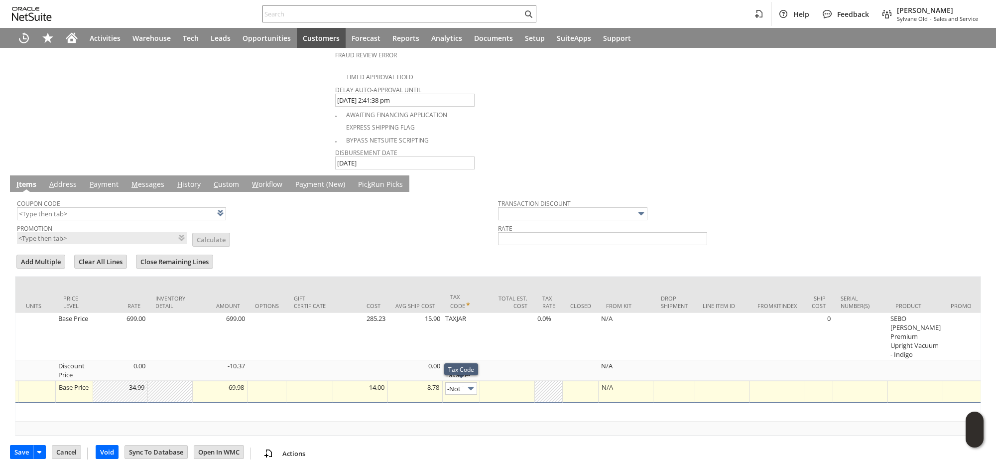
type input "-Not Taxable-"
type input "OK"
type input "Make Copy"
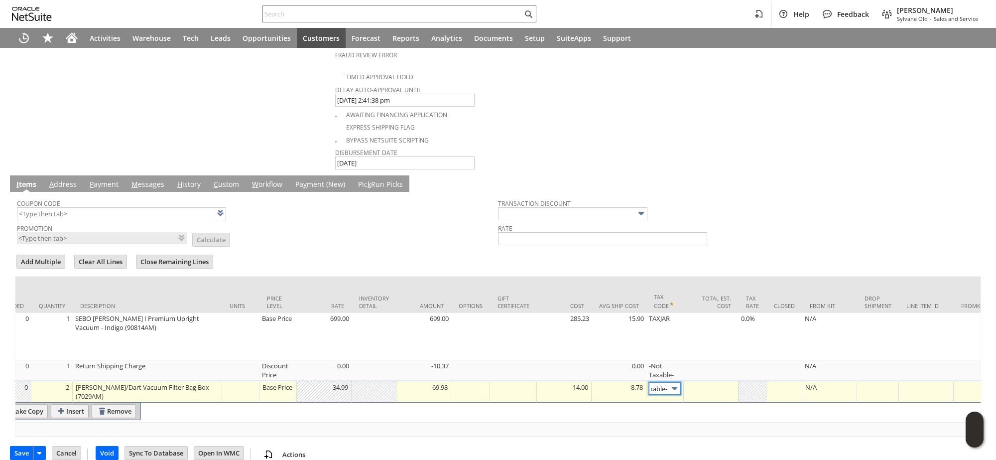
scroll to position [0, 0]
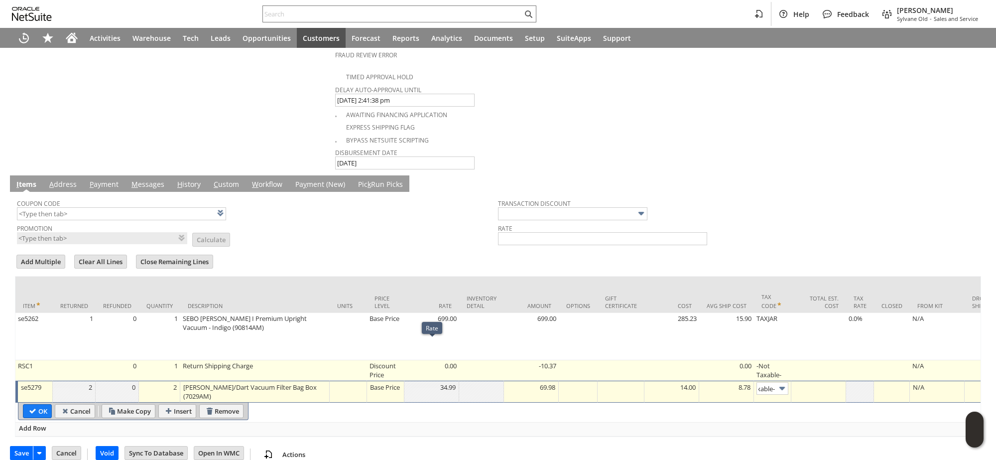
click at [441, 360] on td "0.00" at bounding box center [431, 370] width 55 height 20
type input "RSC1"
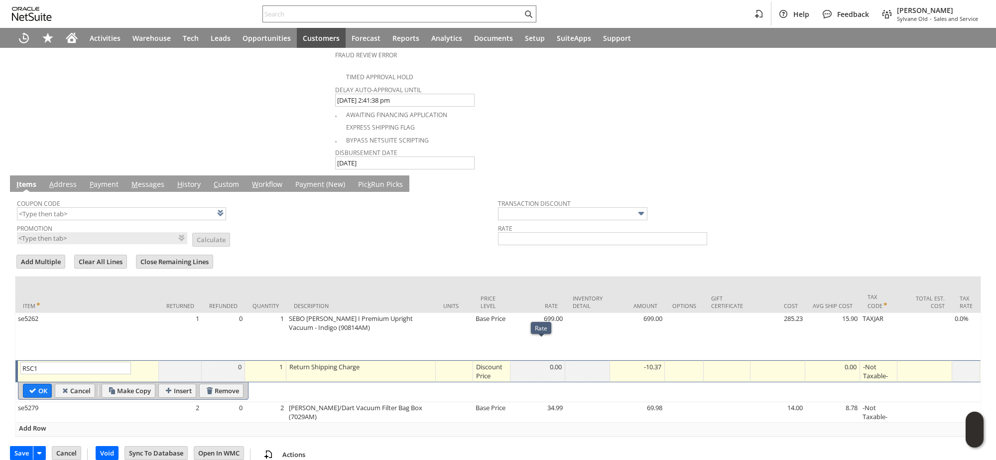
click at [554, 362] on div "0.00" at bounding box center [537, 367] width 49 height 10
click at [74, 446] on input "Cancel" at bounding box center [66, 452] width 28 height 13
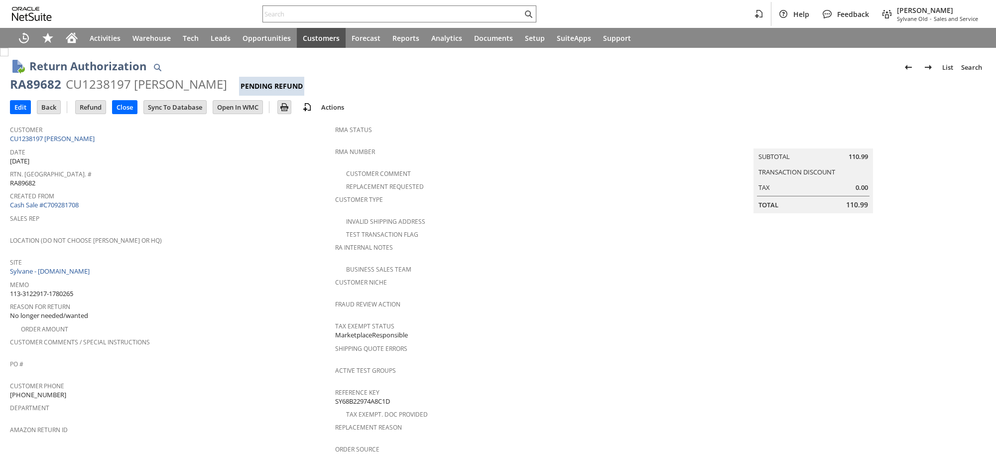
click at [62, 289] on span "113-3122917-1780265" at bounding box center [41, 293] width 63 height 9
copy tbody "113-3122917-1780265"
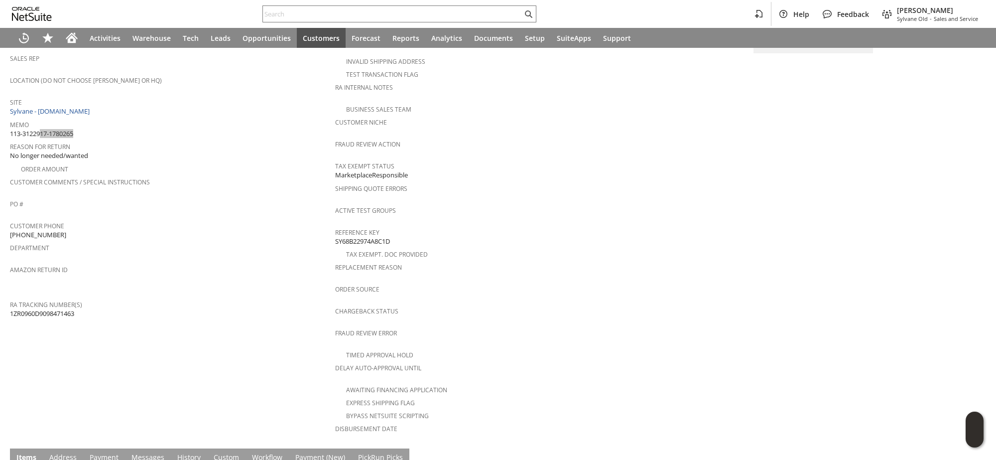
scroll to position [312, 0]
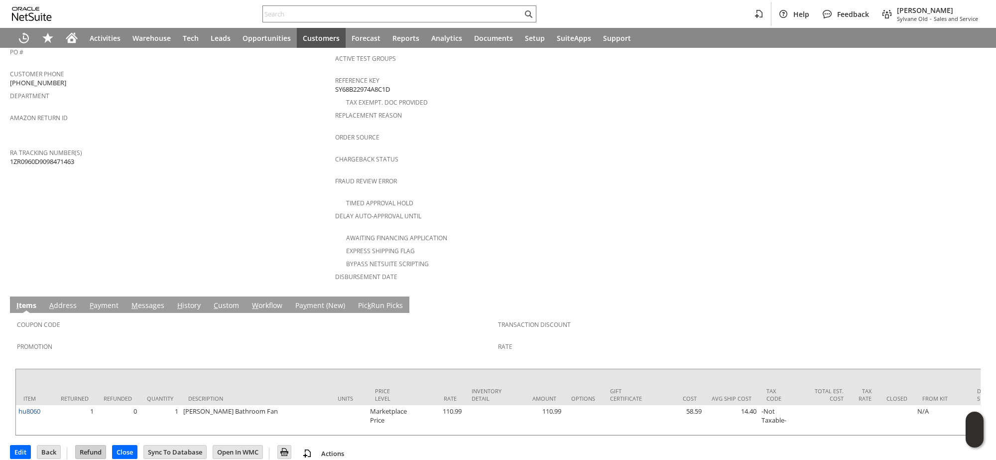
click at [90, 445] on input "Refund" at bounding box center [91, 451] width 30 height 13
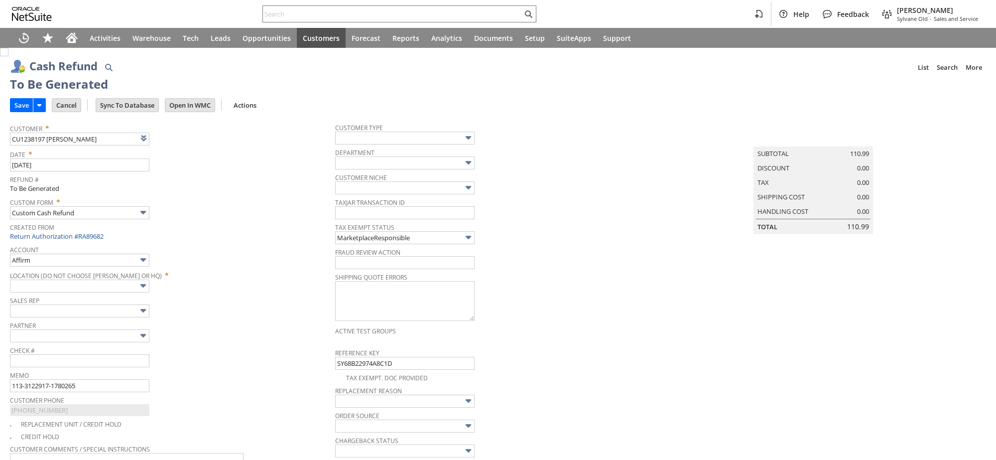
type input "Amazon Undeposited Funds"
type input "Headquarters : Head... : Pending Testing"
click at [24, 110] on input "Save" at bounding box center [21, 105] width 22 height 13
